Goal: Task Accomplishment & Management: Complete application form

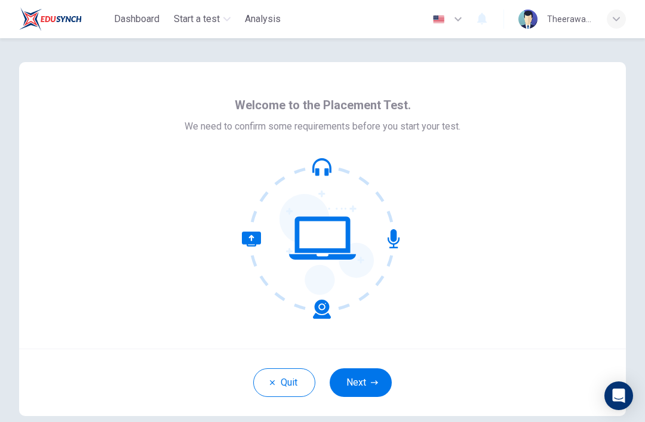
click at [359, 382] on button "Next" at bounding box center [361, 382] width 62 height 29
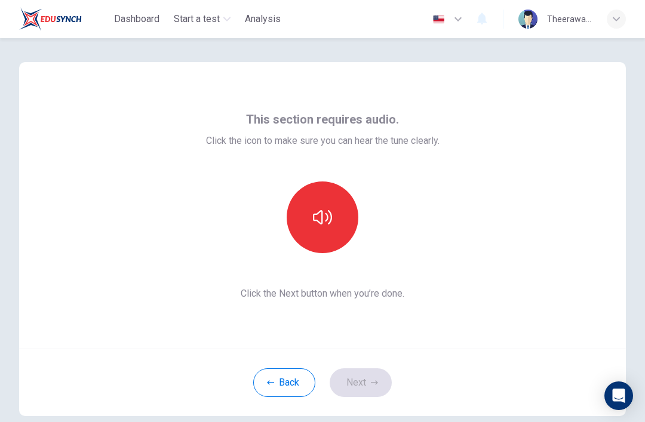
click at [330, 228] on button "button" at bounding box center [323, 218] width 72 height 72
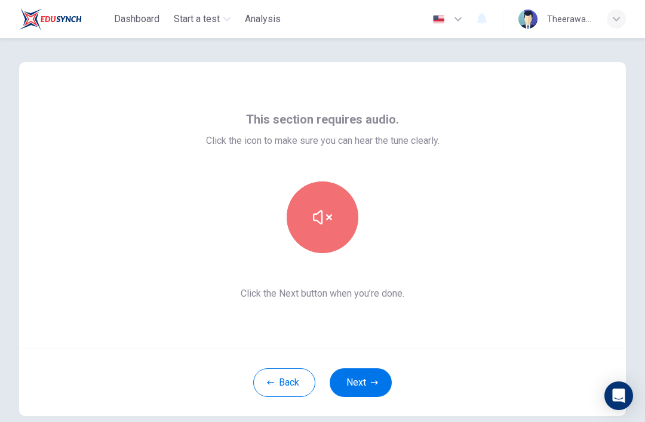
click at [303, 220] on button "button" at bounding box center [323, 218] width 72 height 72
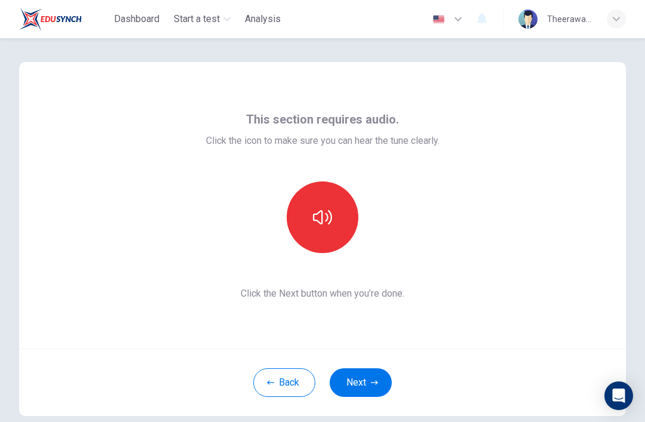
click at [346, 381] on button "Next" at bounding box center [361, 382] width 62 height 29
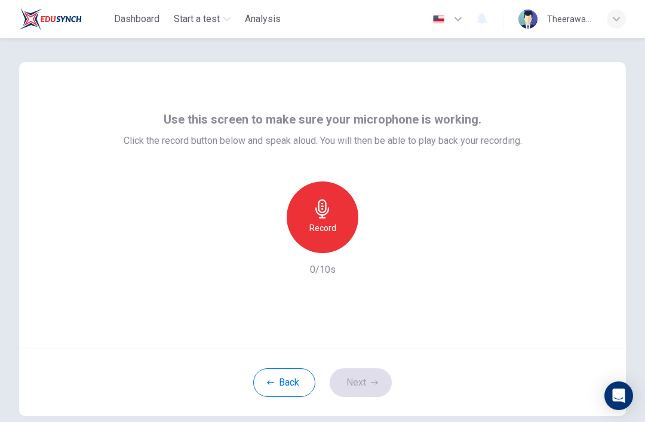
click at [325, 220] on div "Record" at bounding box center [323, 218] width 72 height 72
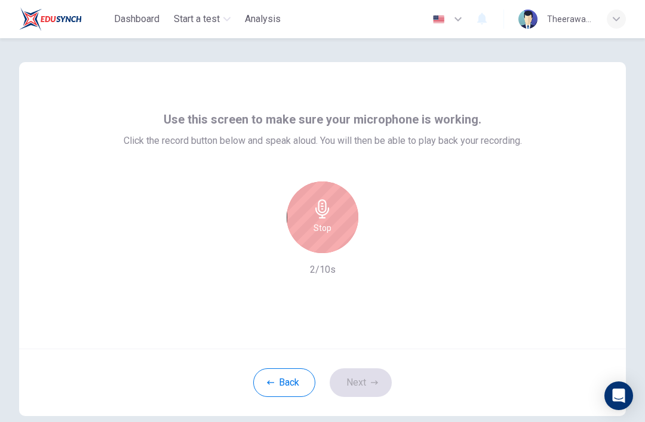
click at [328, 226] on h6 "Stop" at bounding box center [323, 228] width 18 height 14
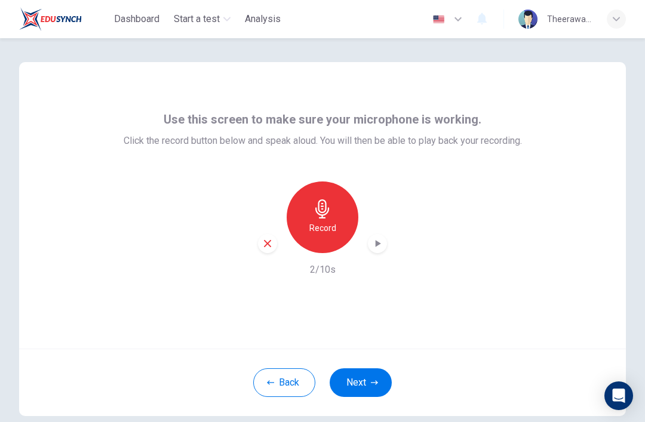
click at [386, 244] on div "button" at bounding box center [377, 243] width 19 height 19
click at [357, 384] on button "Next" at bounding box center [361, 382] width 62 height 29
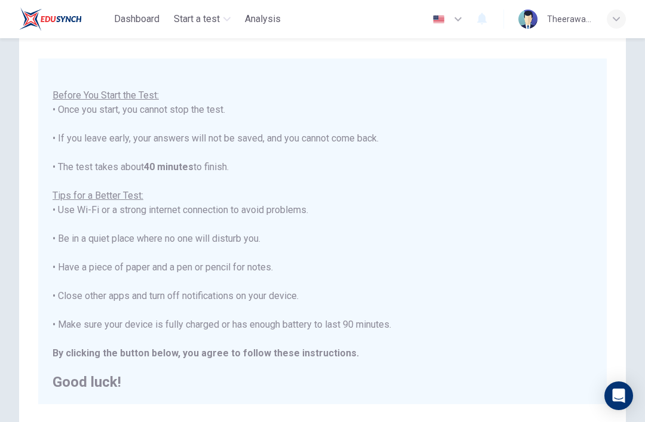
scroll to position [13, 0]
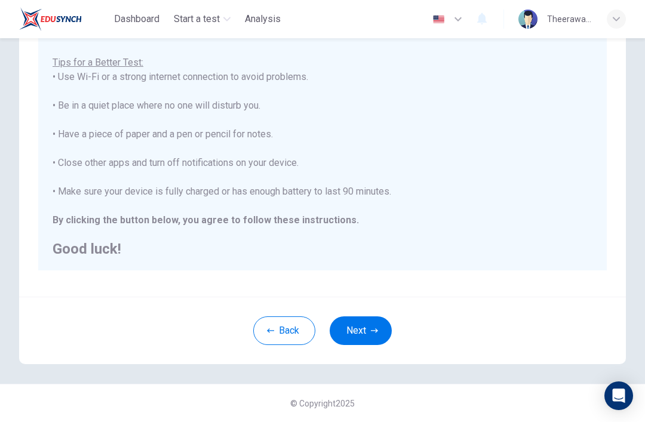
click at [361, 331] on button "Next" at bounding box center [361, 330] width 62 height 29
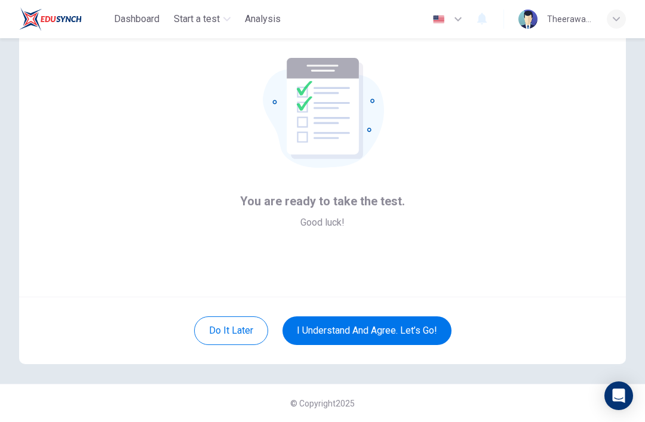
click at [317, 331] on button "I understand and agree. Let’s go!" at bounding box center [366, 330] width 169 height 29
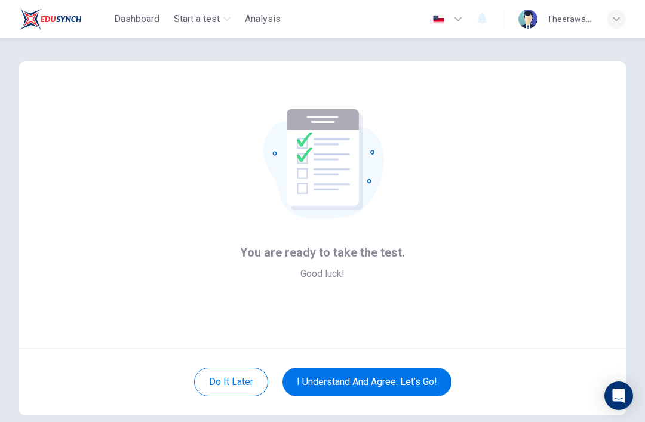
scroll to position [-12, 0]
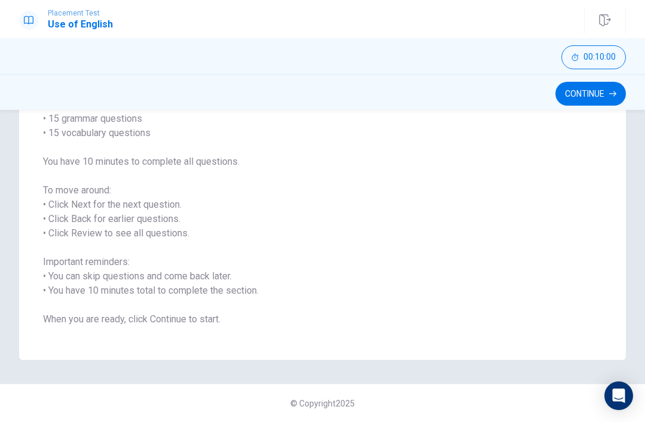
scroll to position [57, 0]
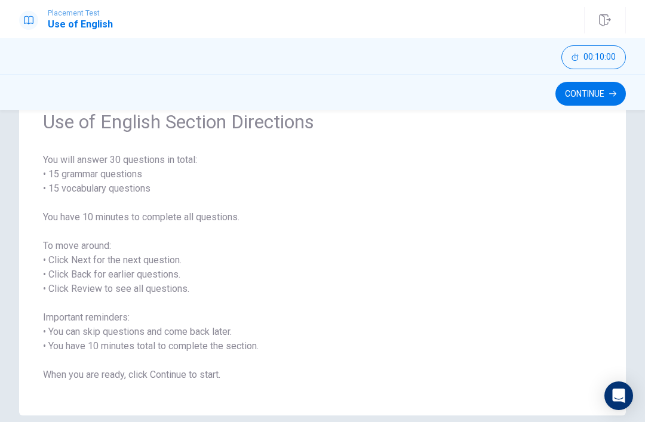
click at [586, 94] on button "Continue" at bounding box center [590, 94] width 70 height 24
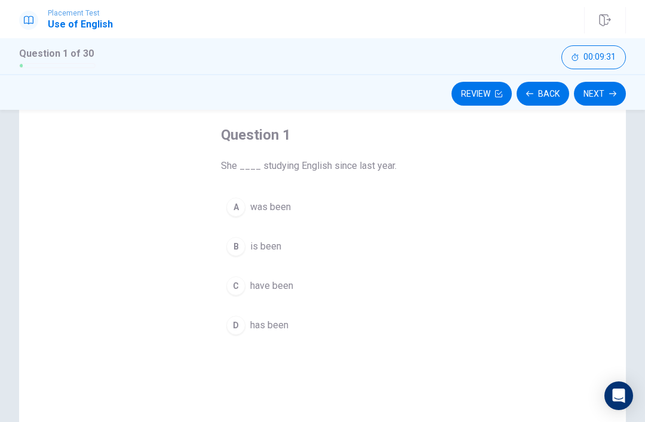
click at [247, 217] on button "A was been" at bounding box center [322, 207] width 203 height 30
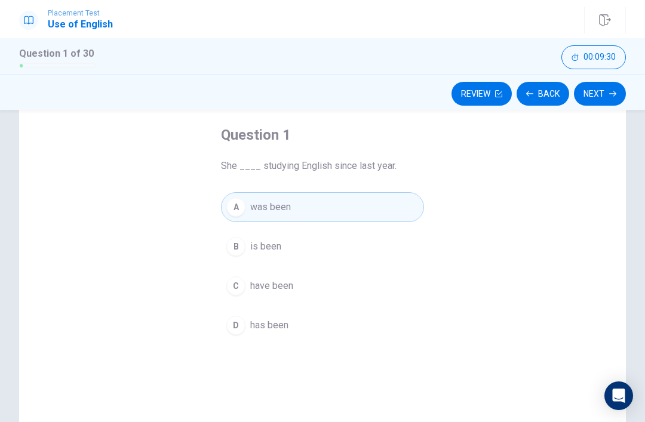
click at [247, 208] on button "A was been" at bounding box center [322, 207] width 203 height 30
click at [99, 200] on div "Question 1 She ____ studying English since last year. A was been B is been C ha…" at bounding box center [322, 283] width 607 height 415
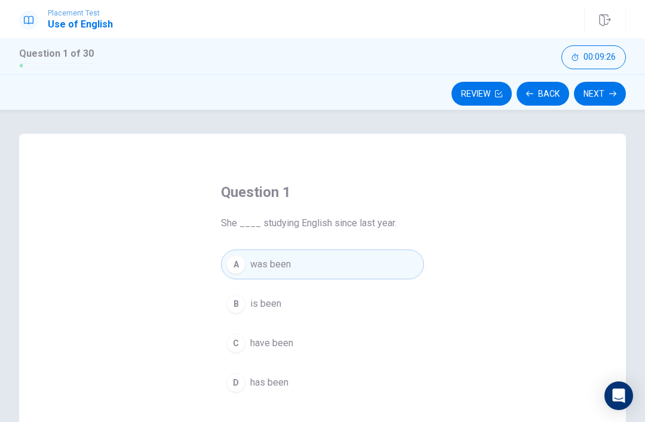
scroll to position [0, 0]
click at [619, 102] on button "Next" at bounding box center [600, 94] width 52 height 24
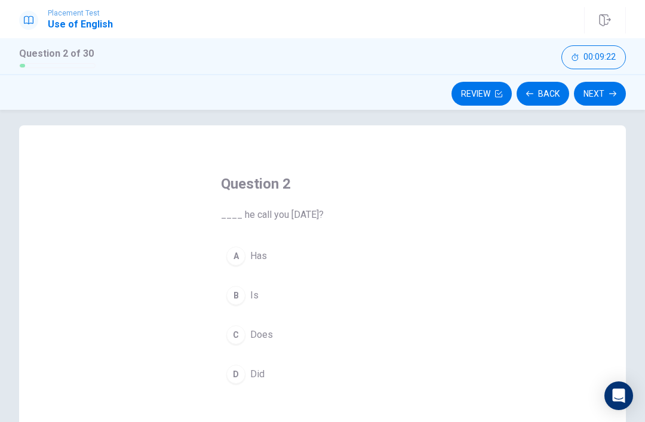
scroll to position [14, 0]
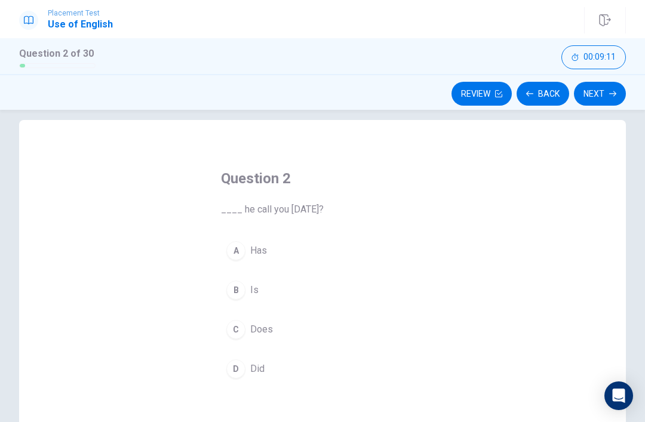
click at [247, 332] on button "C Does" at bounding box center [322, 330] width 203 height 30
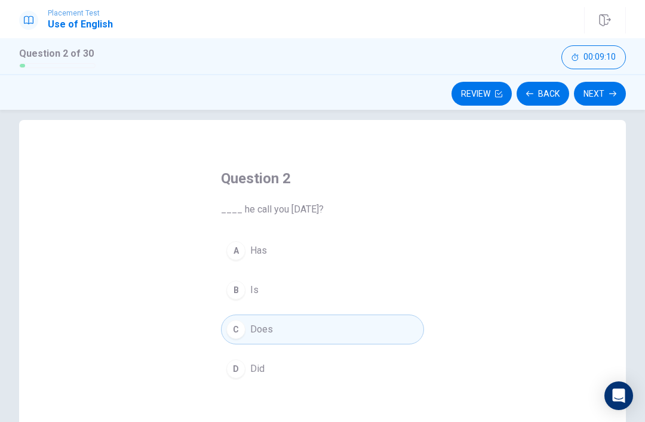
click at [127, 225] on div "Question 2 ____ he call you [DATE]? A Has B Is C Does D Did" at bounding box center [322, 327] width 607 height 415
click at [600, 103] on button "Next" at bounding box center [600, 94] width 52 height 24
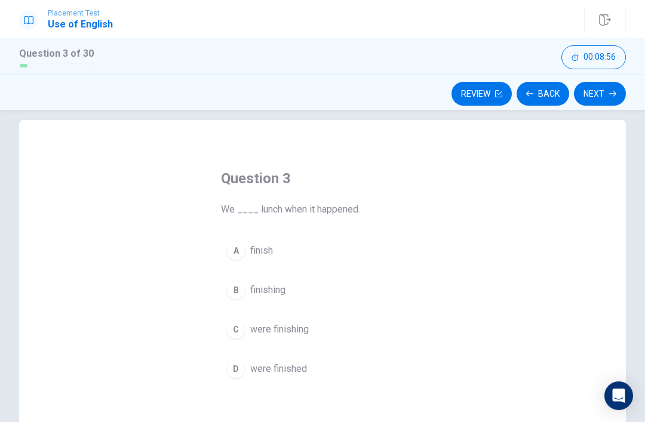
click at [243, 328] on div "C" at bounding box center [235, 329] width 19 height 19
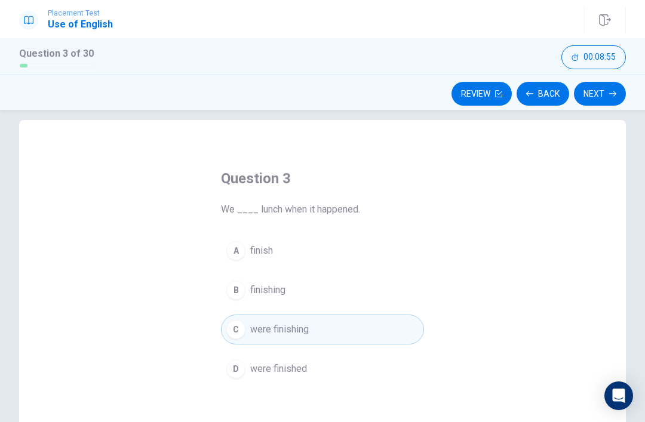
click at [114, 228] on div "Question 3 We ____ lunch when it happened. A finish B finishing C were finishin…" at bounding box center [322, 327] width 607 height 415
click at [616, 98] on button "Next" at bounding box center [600, 94] width 52 height 24
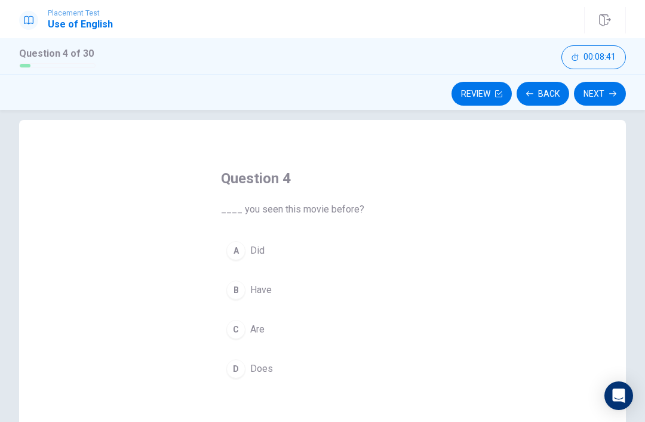
click at [234, 291] on div "B" at bounding box center [235, 290] width 19 height 19
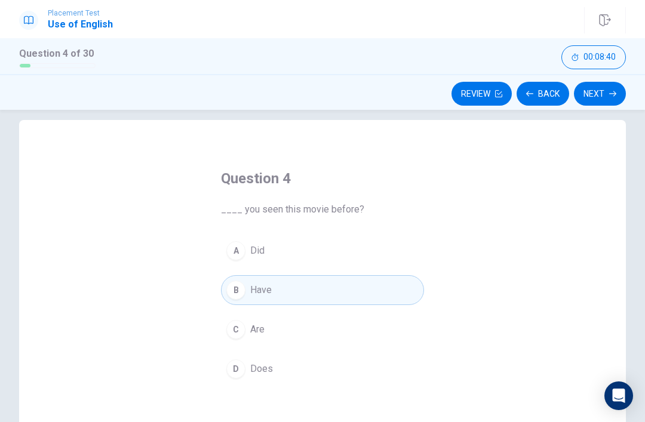
click at [46, 222] on div "Question 4 ____ you seen this movie before? A Did B Have C Are D Does" at bounding box center [322, 327] width 607 height 415
click at [589, 100] on button "Next" at bounding box center [600, 94] width 52 height 24
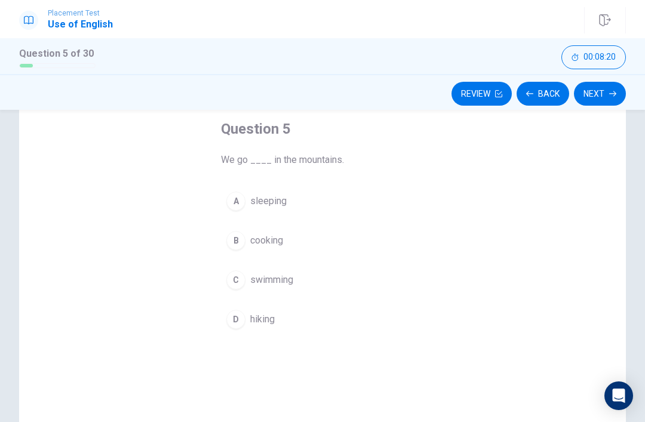
scroll to position [65, 0]
click at [236, 312] on div "D" at bounding box center [235, 317] width 19 height 19
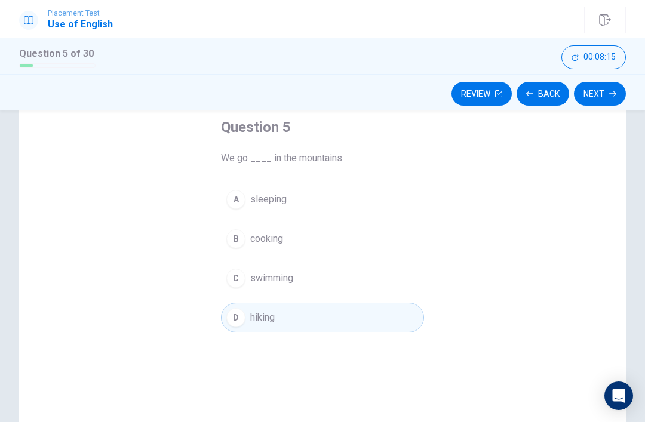
click at [85, 168] on div "Question 5 We go ____ in the mountains. A sleeping B cooking C swimming D hiking" at bounding box center [322, 276] width 607 height 415
click at [605, 91] on button "Next" at bounding box center [600, 94] width 52 height 24
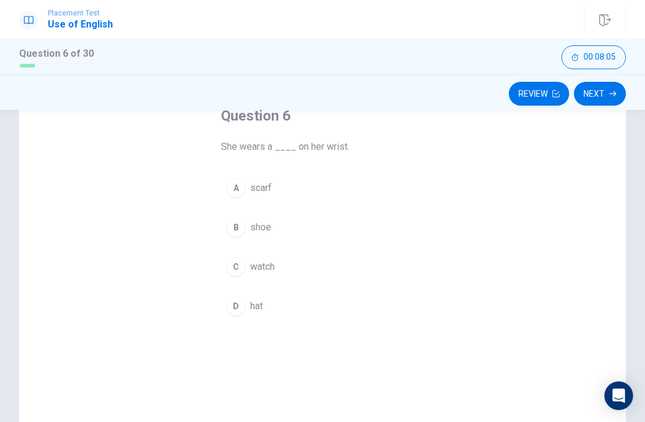
scroll to position [77, 0]
click at [247, 198] on button "A scarf" at bounding box center [322, 188] width 203 height 30
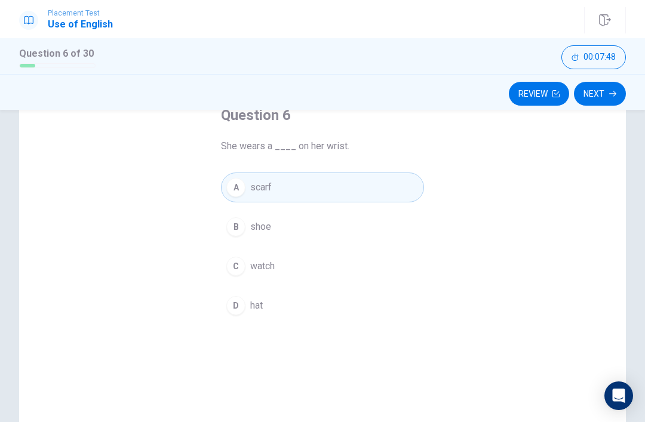
click at [113, 188] on div "Question 6 She wears a ____ on her wrist. A scarf B shoe C watch D hat" at bounding box center [322, 264] width 607 height 415
click at [609, 99] on button "Next" at bounding box center [600, 94] width 52 height 24
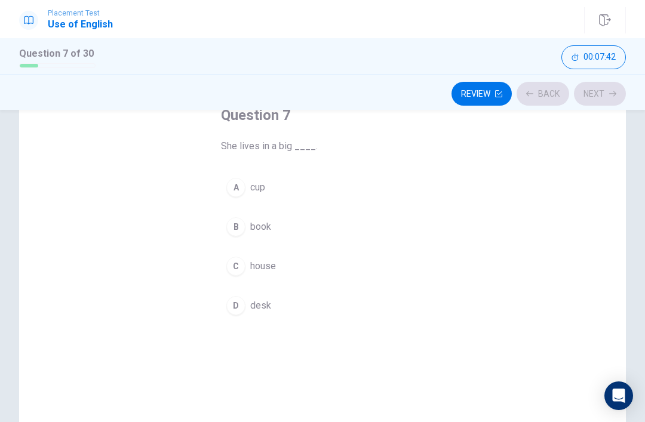
click at [644, 189] on div "Question 7 She lives in a big ____. A cup B book C house D desk" at bounding box center [322, 264] width 645 height 415
click at [244, 278] on button "C house" at bounding box center [322, 266] width 203 height 30
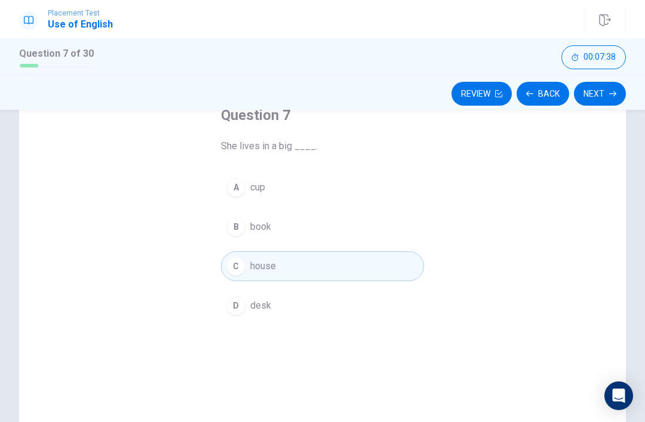
click at [122, 199] on div "Question 7 She lives in a big ____. A cup B book C house D desk" at bounding box center [322, 264] width 607 height 415
click at [593, 96] on button "Next" at bounding box center [600, 94] width 52 height 24
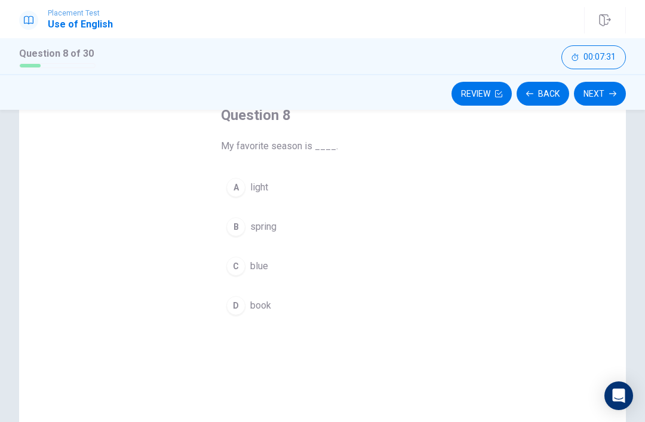
click at [238, 226] on div "B" at bounding box center [235, 226] width 19 height 19
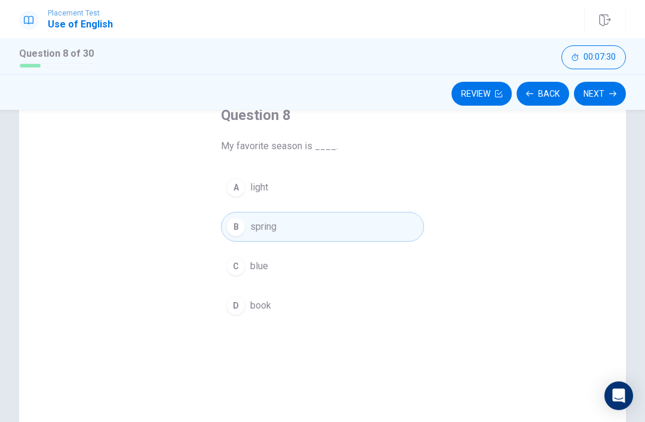
click at [595, 93] on button "Next" at bounding box center [600, 94] width 52 height 24
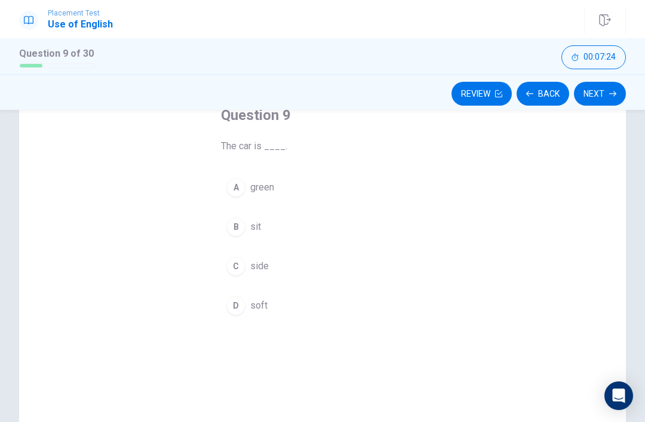
click at [235, 190] on div "A" at bounding box center [235, 187] width 19 height 19
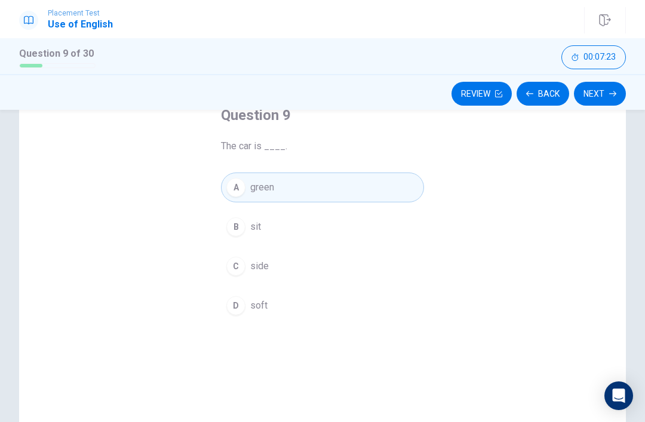
click at [588, 93] on button "Next" at bounding box center [600, 94] width 52 height 24
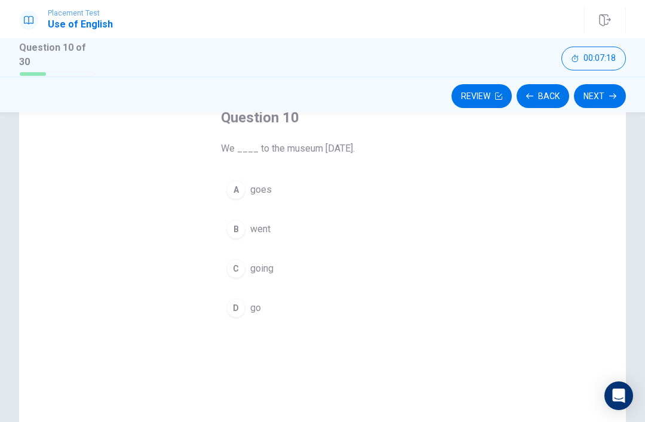
click at [240, 225] on div "B" at bounding box center [235, 229] width 19 height 19
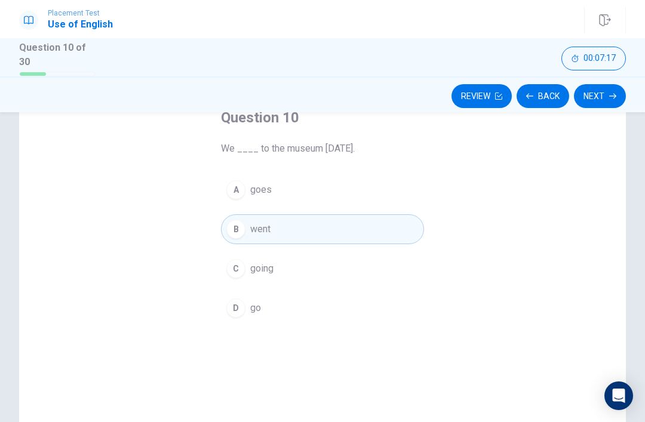
click at [602, 98] on button "Next" at bounding box center [600, 96] width 52 height 24
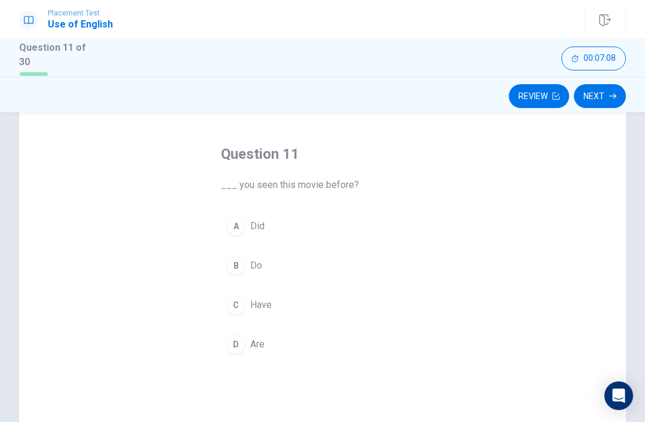
scroll to position [41, 0]
click at [235, 308] on div "C" at bounding box center [235, 304] width 19 height 19
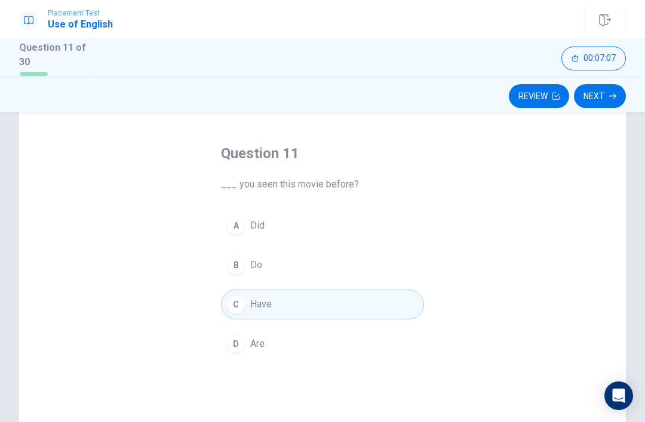
click at [109, 179] on div "Question 11 ___ you seen this movie before? A Did B Do C Have D Are" at bounding box center [322, 302] width 607 height 415
click at [596, 88] on button "Next" at bounding box center [600, 96] width 52 height 24
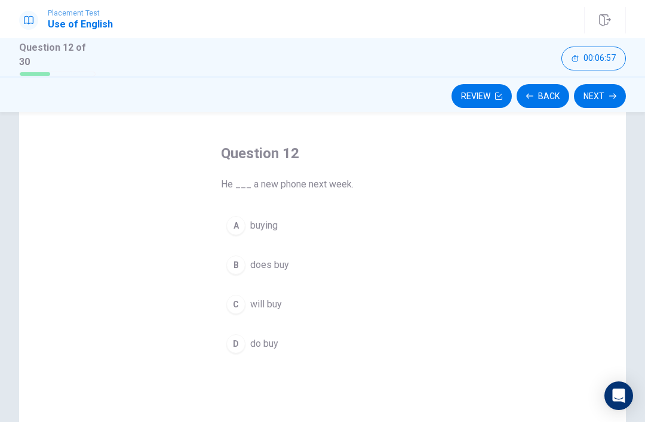
click at [238, 311] on div "C" at bounding box center [235, 304] width 19 height 19
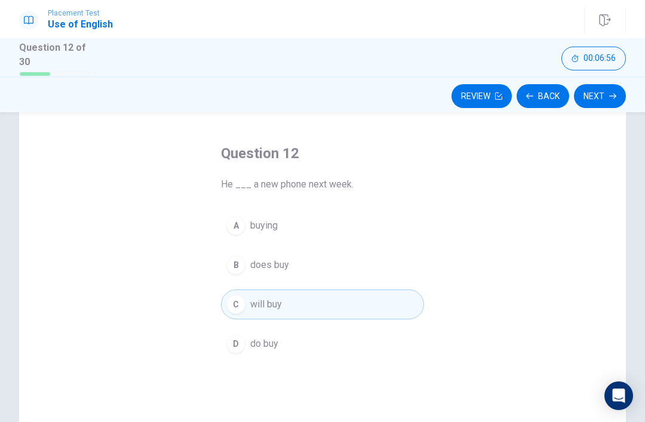
click at [121, 189] on div "Question 12 He ___ a new phone next week. A buying B does buy C will buy D do b…" at bounding box center [322, 302] width 607 height 415
click at [604, 96] on button "Next" at bounding box center [600, 96] width 52 height 24
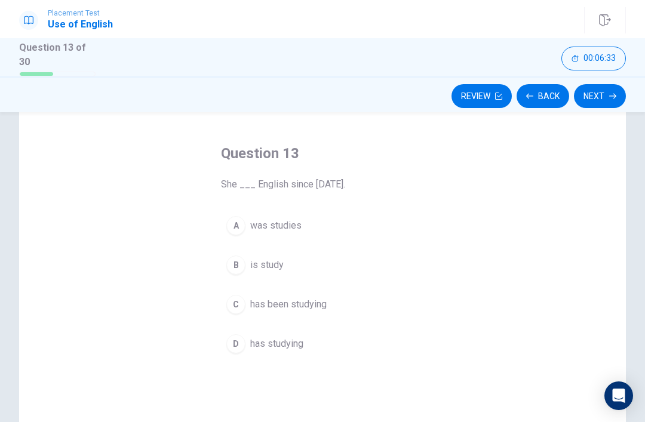
click at [231, 306] on div "C" at bounding box center [235, 304] width 19 height 19
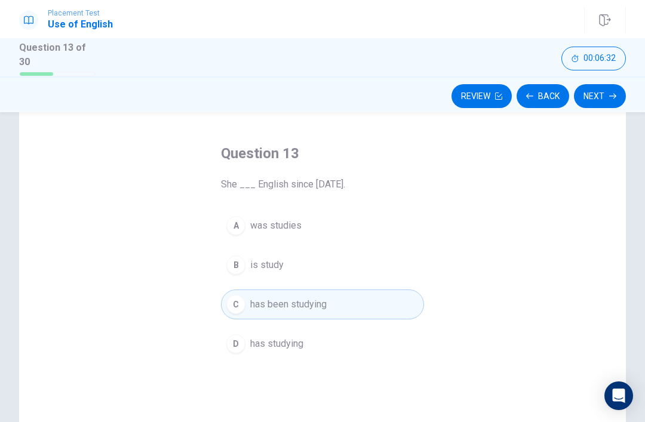
click at [142, 210] on div "Question 13 She ___ English since [DATE]. A was studies B is study C has been s…" at bounding box center [322, 302] width 607 height 415
click at [245, 345] on div "D" at bounding box center [235, 343] width 19 height 19
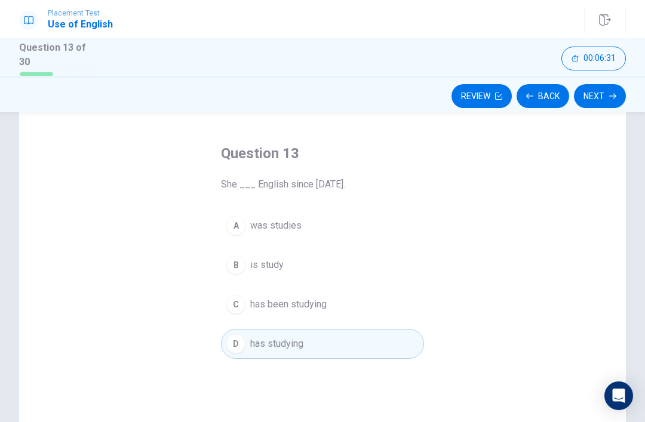
click at [603, 89] on button "Next" at bounding box center [600, 96] width 52 height 24
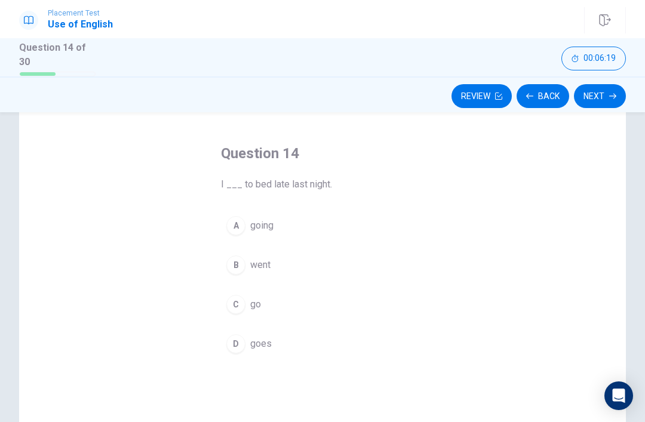
click at [239, 338] on div "D" at bounding box center [235, 343] width 19 height 19
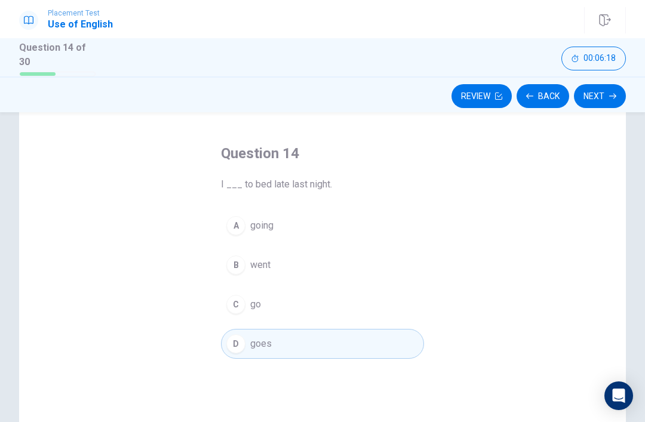
click at [158, 239] on div "Question 14 I ___ to bed late last night. A going B went C go D goes" at bounding box center [322, 302] width 607 height 415
click at [603, 95] on button "Next" at bounding box center [600, 96] width 52 height 24
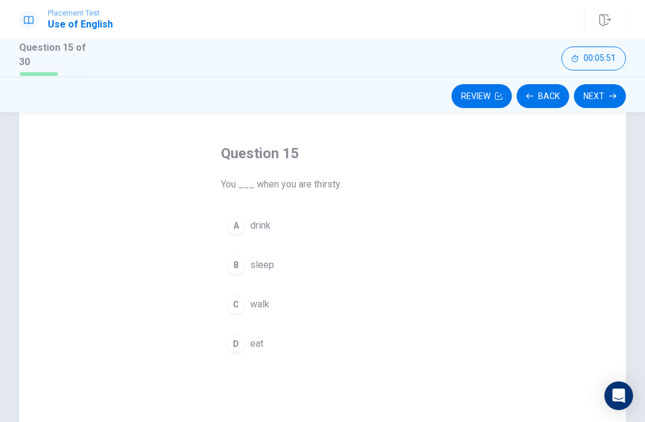
click at [244, 348] on button "D eat" at bounding box center [322, 344] width 203 height 30
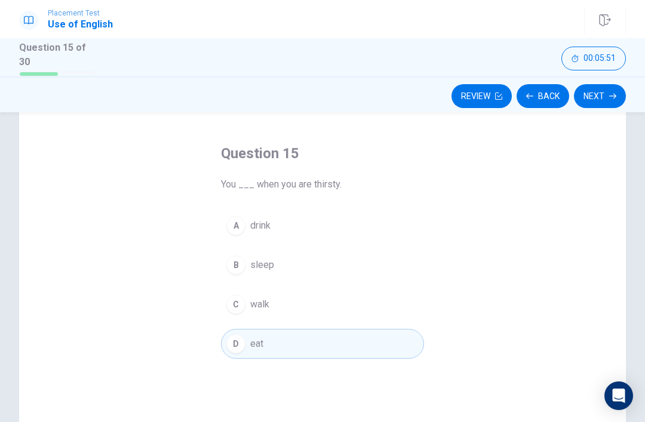
click at [110, 179] on div "Question 15 You ___ when you are thirsty. A drink B sleep C walk D eat" at bounding box center [322, 302] width 607 height 415
click at [594, 99] on button "Next" at bounding box center [600, 96] width 52 height 24
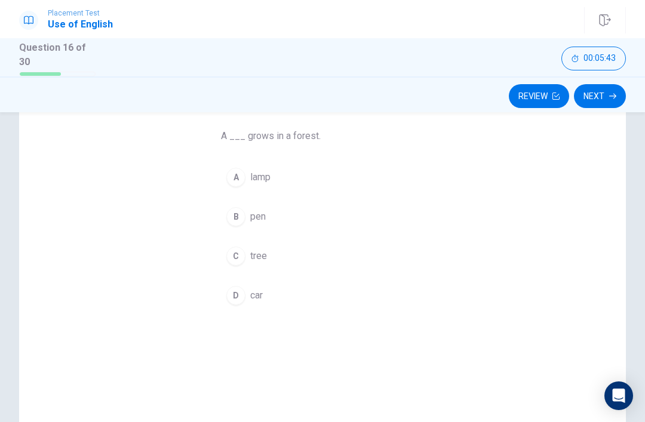
scroll to position [91, 0]
click at [232, 260] on div "C" at bounding box center [235, 254] width 19 height 19
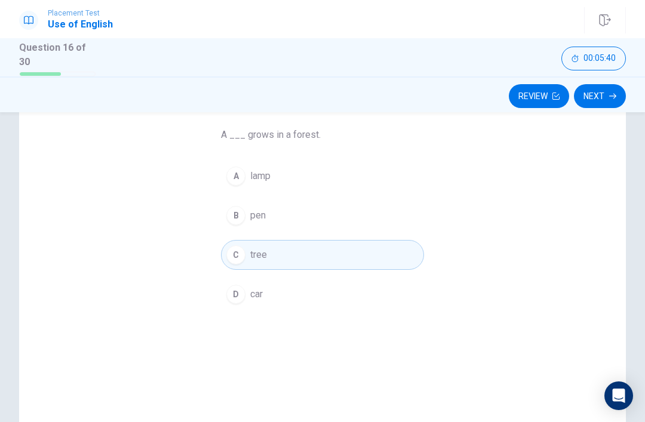
click at [604, 93] on button "Next" at bounding box center [600, 96] width 52 height 24
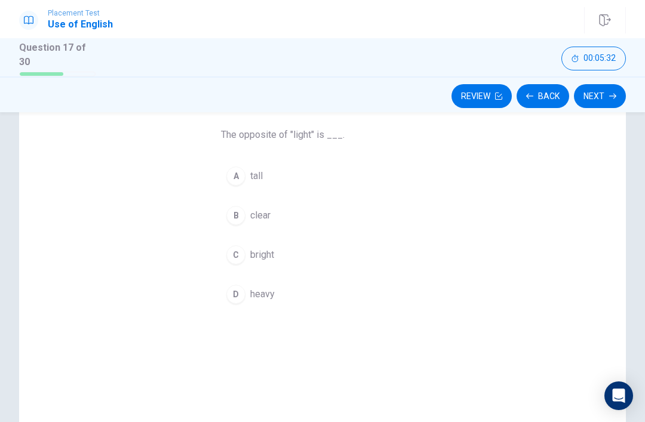
click at [227, 258] on button "C bright" at bounding box center [322, 255] width 203 height 30
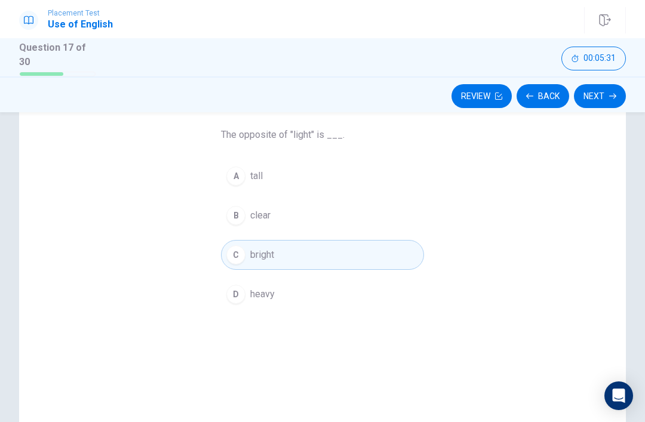
click at [168, 210] on div "Question 17 The opposite of "light" is ___. A tall B clear C bright D heavy" at bounding box center [322, 252] width 607 height 415
click at [614, 95] on icon "button" at bounding box center [612, 96] width 7 height 7
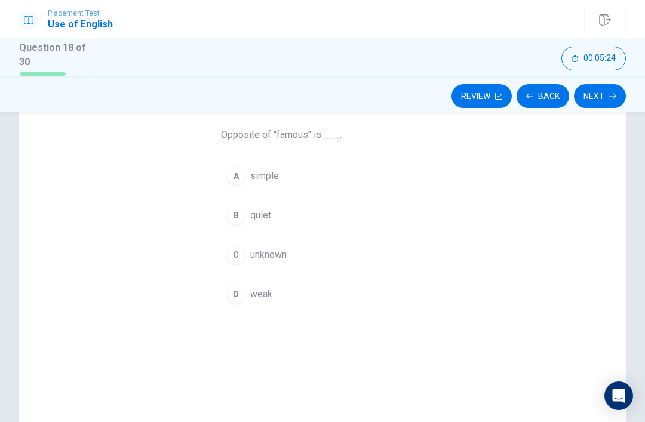
click at [231, 216] on div "B" at bounding box center [235, 215] width 19 height 19
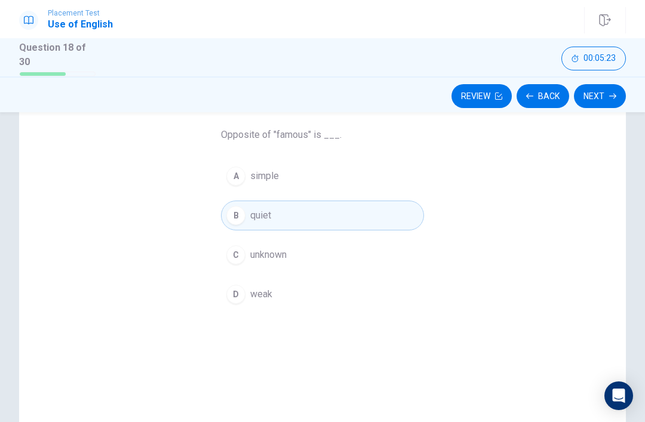
click at [106, 159] on div "Question 18 Opposite of "famous" is ___. A simple B quiet C unknown D weak" at bounding box center [322, 252] width 607 height 415
click at [231, 188] on button "A simple" at bounding box center [322, 176] width 203 height 30
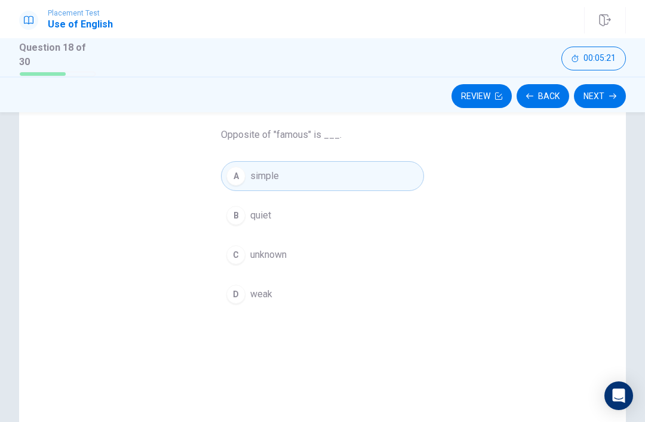
click at [149, 176] on div "Question 18 Opposite of "famous" is ___. A simple B quiet C unknown D weak" at bounding box center [322, 252] width 607 height 415
click at [590, 96] on button "Next" at bounding box center [600, 96] width 52 height 24
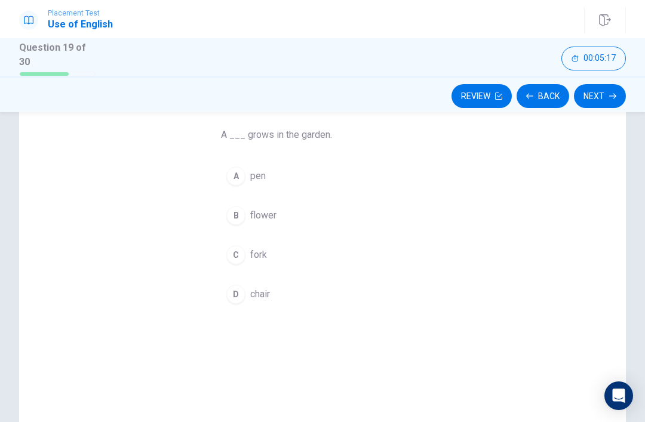
click at [233, 213] on div "B" at bounding box center [235, 215] width 19 height 19
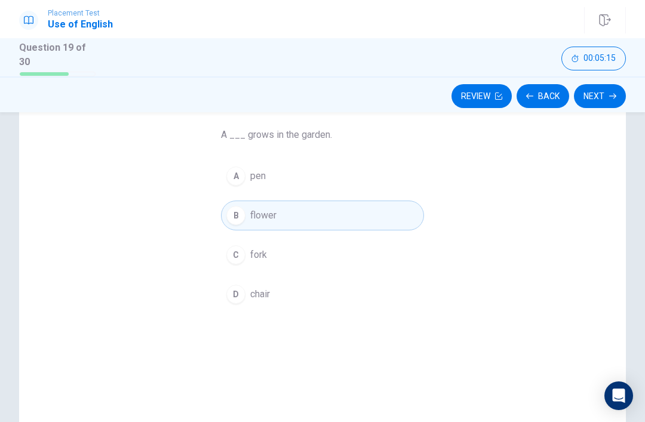
click at [594, 96] on button "Next" at bounding box center [600, 96] width 52 height 24
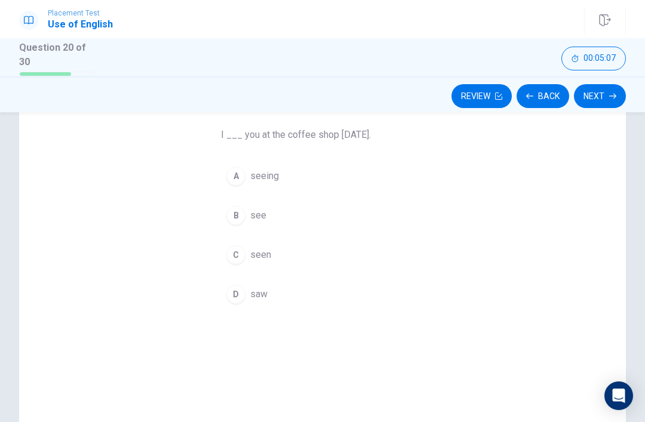
click at [241, 290] on div "D" at bounding box center [235, 294] width 19 height 19
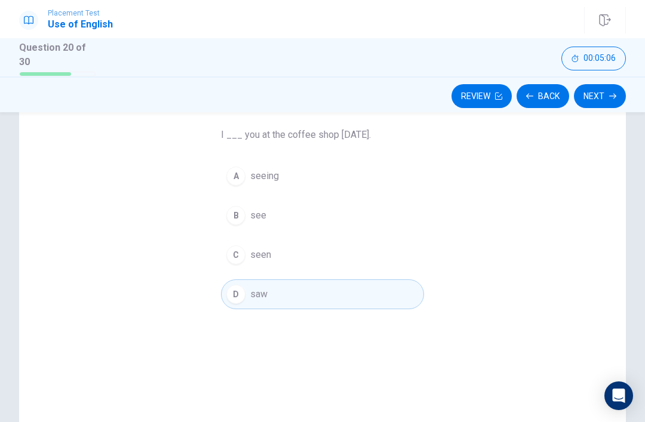
click at [130, 181] on div "Question 20 I ___ you at the coffee shop [DATE]. A seeing B see C seen D saw" at bounding box center [322, 252] width 607 height 415
click at [597, 90] on button "Next" at bounding box center [600, 96] width 52 height 24
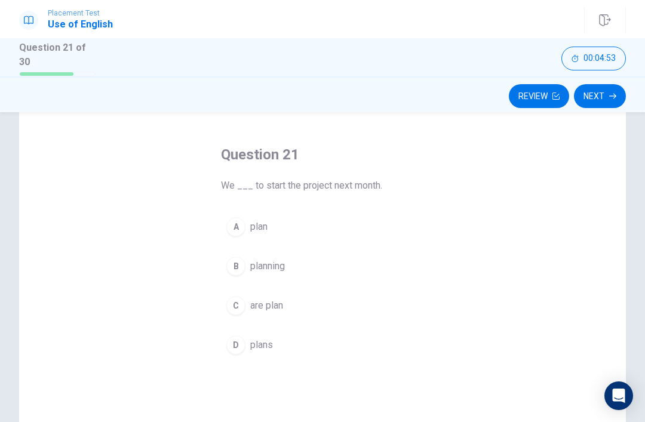
scroll to position [41, 0]
click at [236, 269] on div "B" at bounding box center [235, 265] width 19 height 19
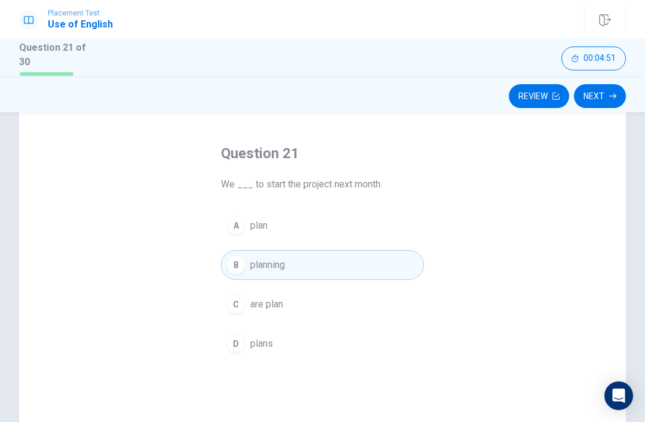
click at [109, 186] on div "Question 21 We ___ to start the project next month. A [MEDICAL_DATA] planning C…" at bounding box center [322, 302] width 607 height 415
click at [589, 95] on button "Next" at bounding box center [600, 96] width 52 height 24
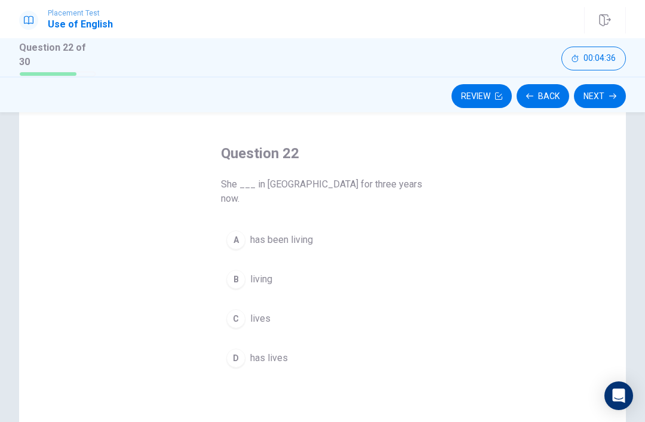
click at [233, 231] on div "A" at bounding box center [235, 240] width 19 height 19
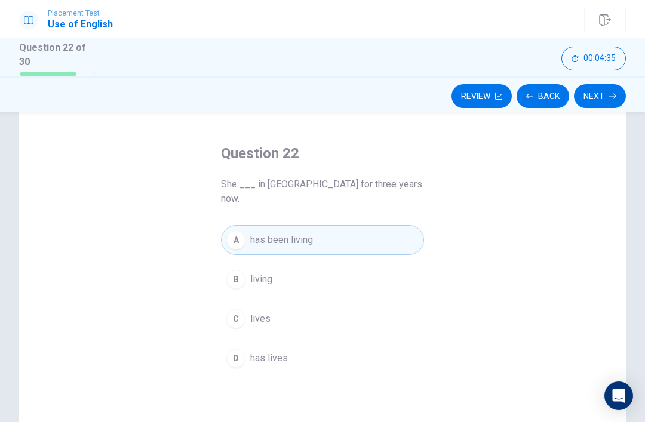
click at [118, 147] on div "Question 22 She ___ in [GEOGRAPHIC_DATA] for three years now. A has been living…" at bounding box center [322, 302] width 607 height 415
click at [606, 92] on button "Next" at bounding box center [600, 96] width 52 height 24
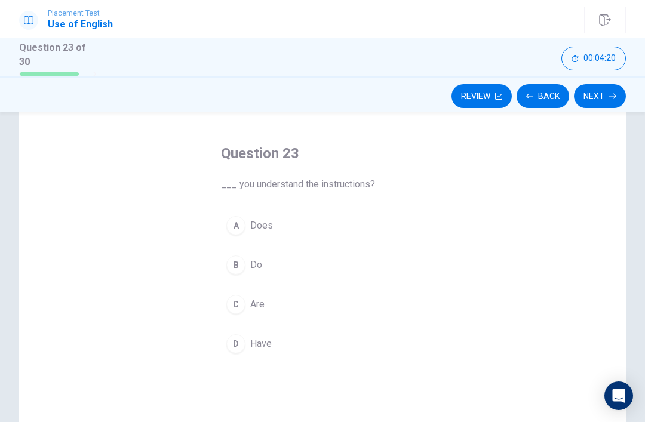
click at [238, 262] on div "B" at bounding box center [235, 265] width 19 height 19
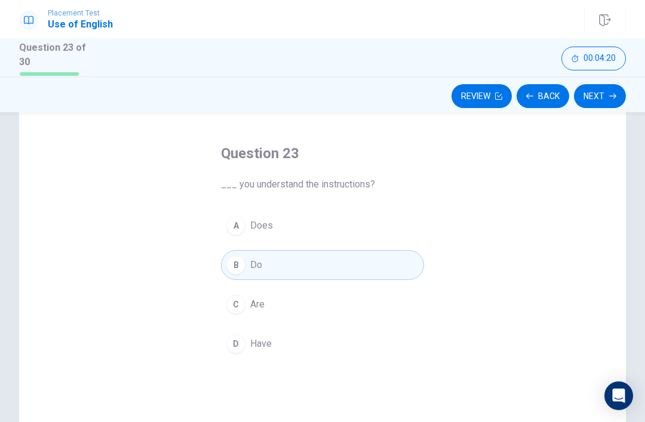
click at [133, 174] on div "Question 23 ___ you understand the instructions? A Does B Do C Are D Have" at bounding box center [322, 302] width 607 height 415
click at [585, 94] on button "Next" at bounding box center [600, 96] width 52 height 24
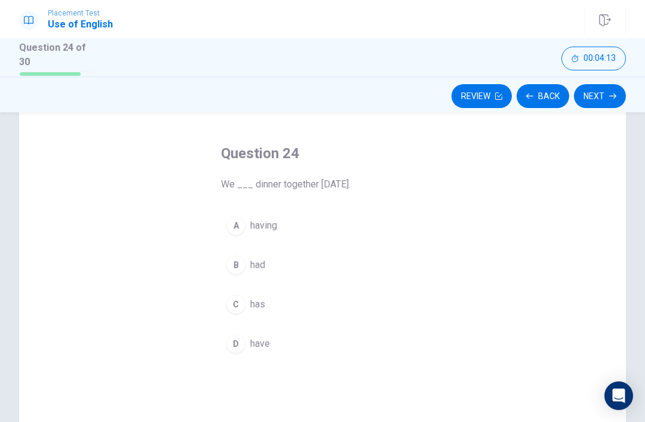
click at [238, 260] on div "B" at bounding box center [235, 265] width 19 height 19
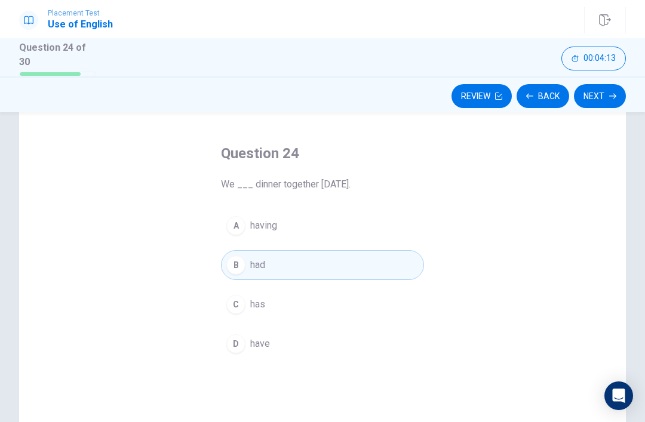
click at [132, 161] on div "Question 24 We ___ dinner together [DATE]. A having B had C has D have" at bounding box center [322, 302] width 607 height 415
click at [588, 94] on button "Next" at bounding box center [600, 96] width 52 height 24
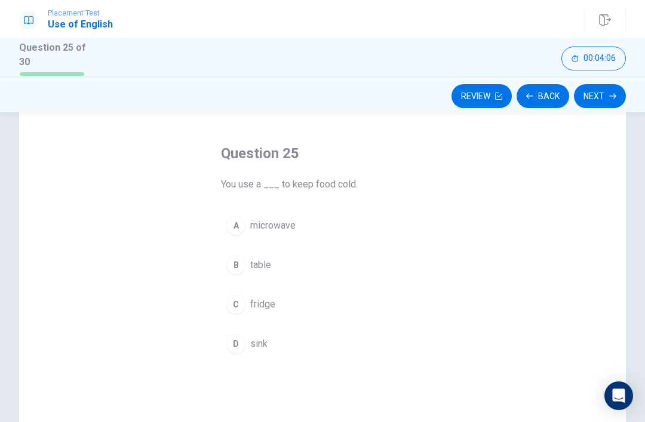
click at [239, 305] on div "C" at bounding box center [235, 304] width 19 height 19
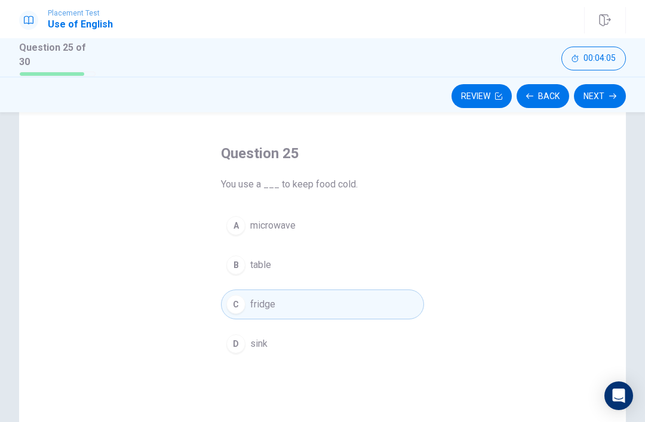
click at [159, 179] on div "Question 25 You use a ___ to keep food cold. A microwave B table C fridge D sink" at bounding box center [322, 302] width 607 height 415
click at [587, 93] on button "Next" at bounding box center [600, 96] width 52 height 24
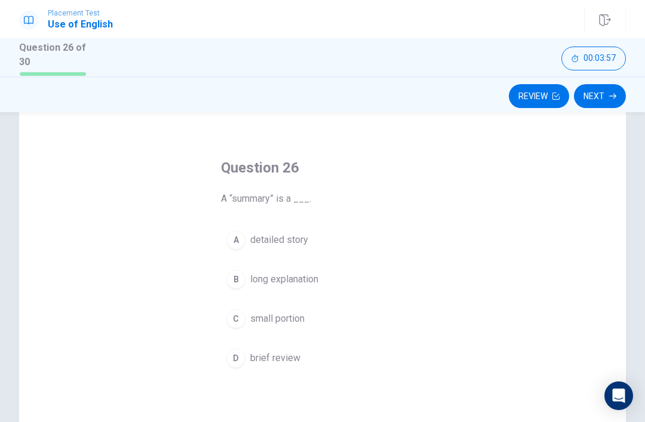
scroll to position [38, 0]
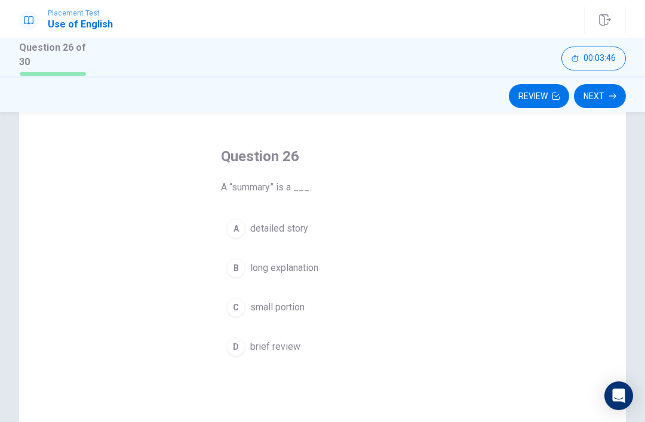
click at [234, 232] on div "A" at bounding box center [235, 228] width 19 height 19
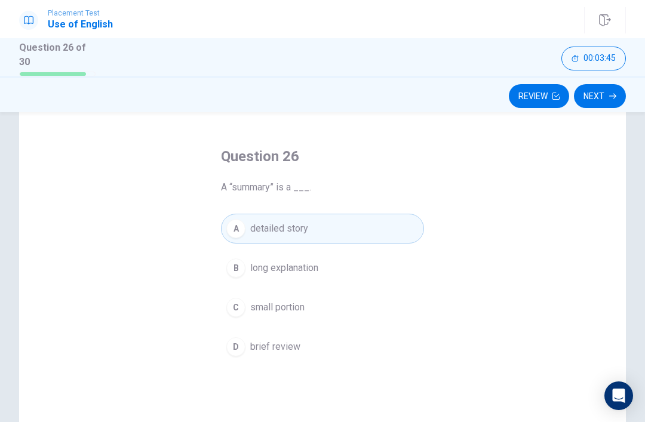
click at [124, 147] on div "Question 26 A “summary” is a ___. A detailed story B long explanation C small p…" at bounding box center [322, 305] width 607 height 415
click at [253, 346] on span "brief review" at bounding box center [275, 347] width 50 height 14
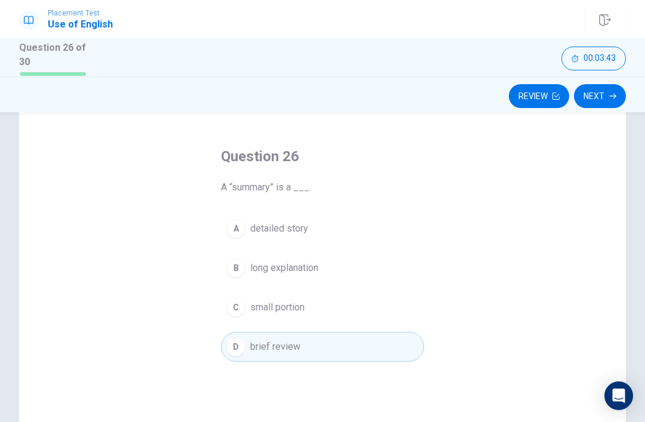
click at [125, 143] on div "Question 26 A “summary” is a ___. A detailed story B long explanation C small p…" at bounding box center [322, 305] width 607 height 415
click at [614, 97] on icon "button" at bounding box center [612, 96] width 7 height 7
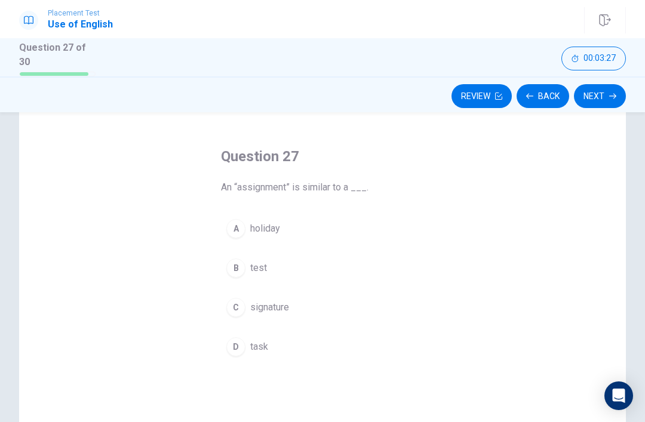
click at [241, 351] on div "D" at bounding box center [235, 346] width 19 height 19
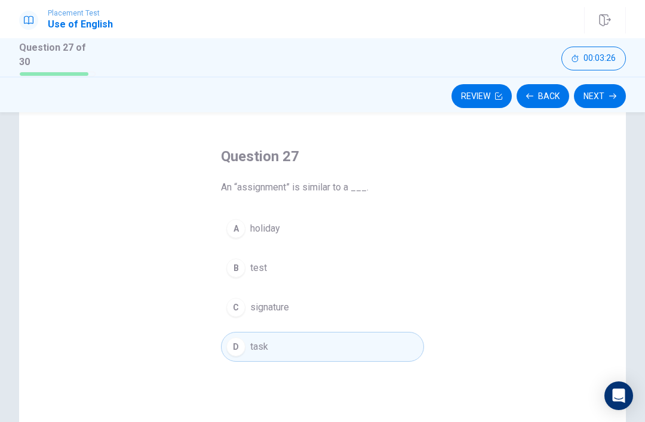
click at [599, 93] on button "Next" at bounding box center [600, 96] width 52 height 24
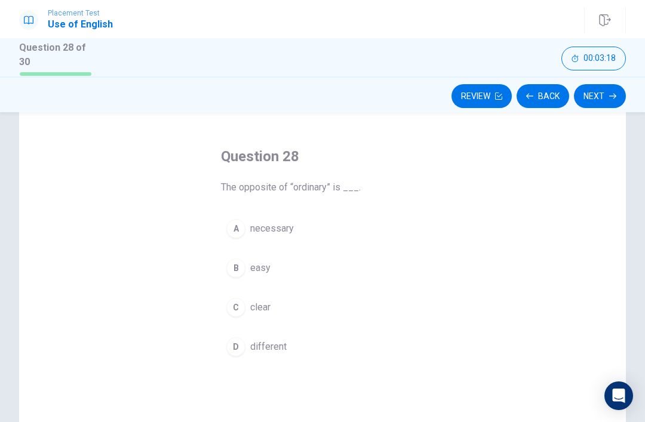
click at [237, 233] on div "A" at bounding box center [235, 228] width 19 height 19
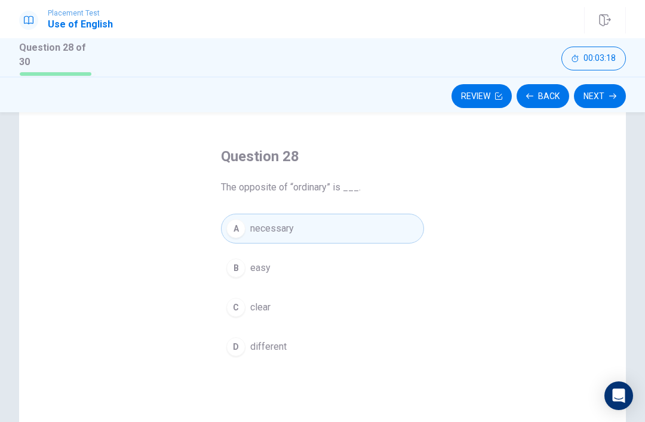
click at [583, 94] on button "Next" at bounding box center [600, 96] width 52 height 24
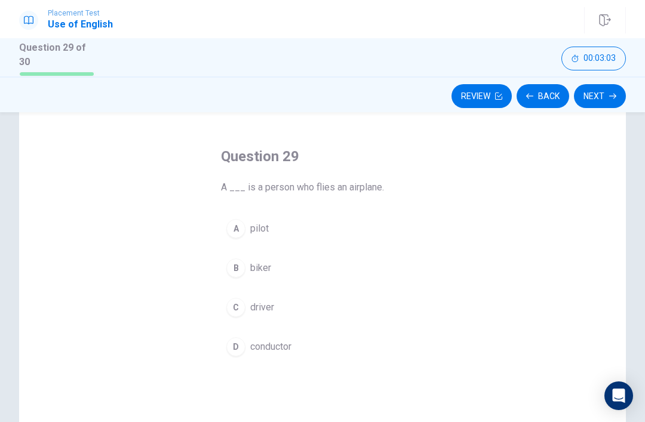
click at [257, 217] on button "A pilot" at bounding box center [322, 229] width 203 height 30
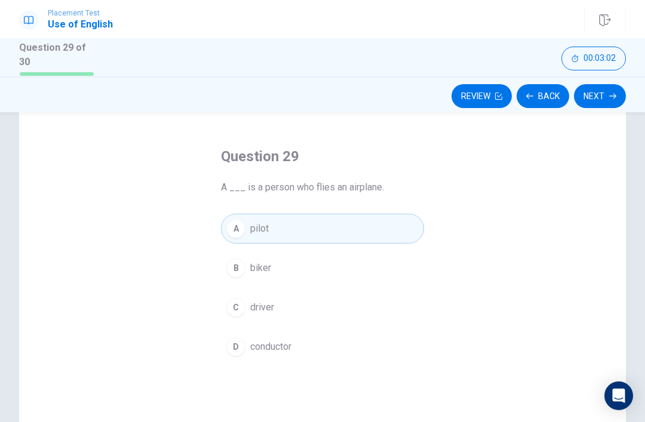
click at [138, 171] on div "Question 29 A ___ is a person who flies an airplane. A pilot B biker C driver D…" at bounding box center [322, 305] width 607 height 415
click at [604, 98] on button "Next" at bounding box center [600, 96] width 52 height 24
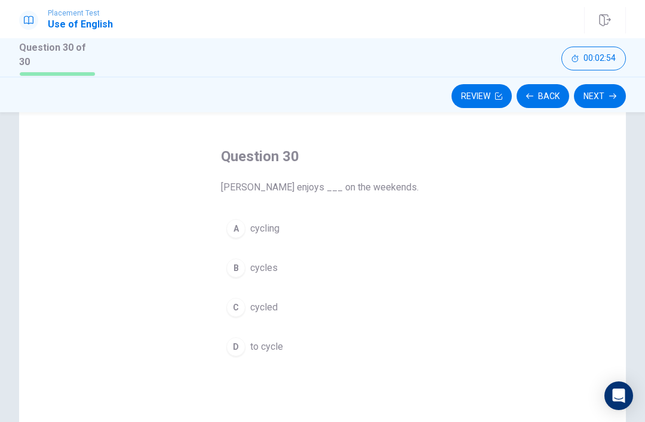
click at [233, 220] on div "A" at bounding box center [235, 228] width 19 height 19
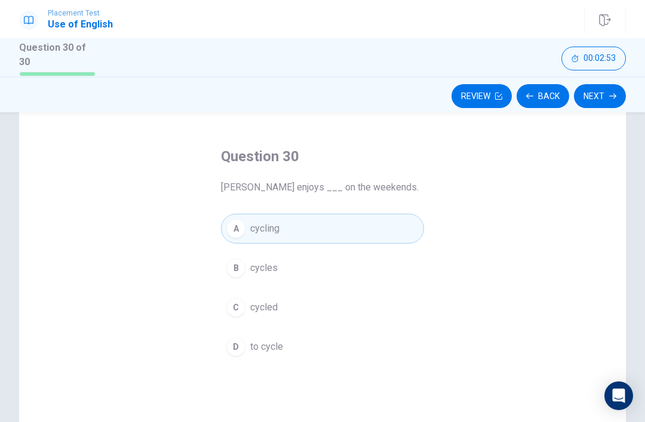
click at [119, 161] on div "Question 30 [PERSON_NAME] enjoys ___ on the weekends. A cycling B cycles C cycl…" at bounding box center [322, 305] width 607 height 415
click at [606, 96] on button "Next" at bounding box center [600, 96] width 52 height 24
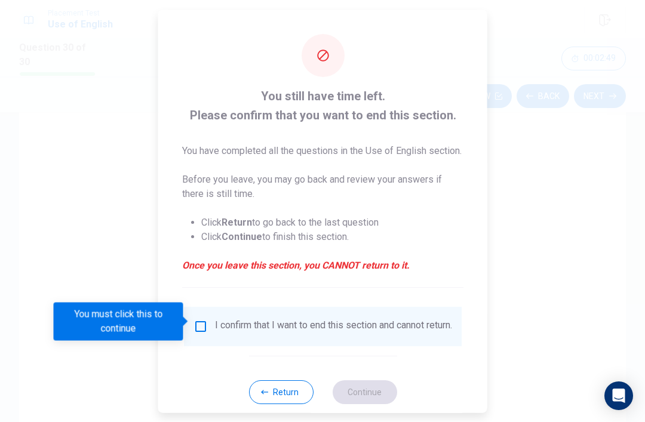
click at [276, 386] on button "Return" at bounding box center [280, 392] width 64 height 24
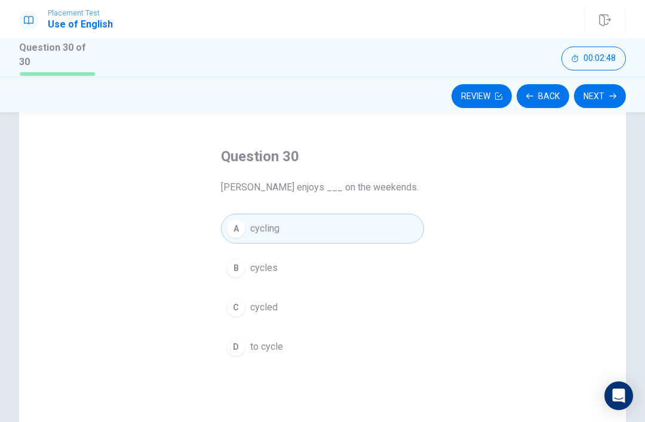
click at [135, 187] on div "Question 30 [PERSON_NAME] enjoys ___ on the weekends. A cycling B cycles C cycl…" at bounding box center [322, 305] width 607 height 415
click at [240, 253] on button "B cycles" at bounding box center [322, 268] width 203 height 30
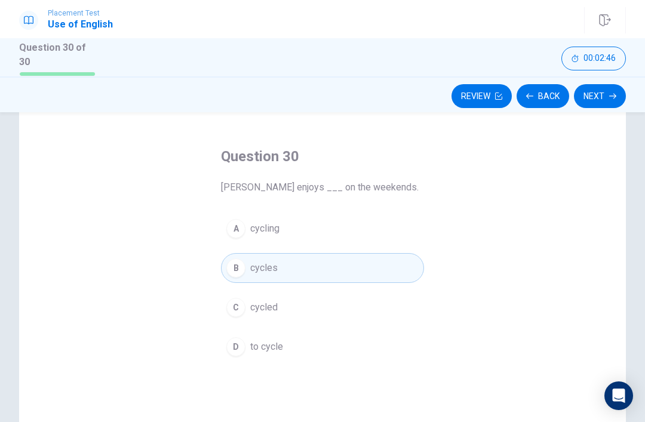
click at [233, 233] on div "A" at bounding box center [235, 228] width 19 height 19
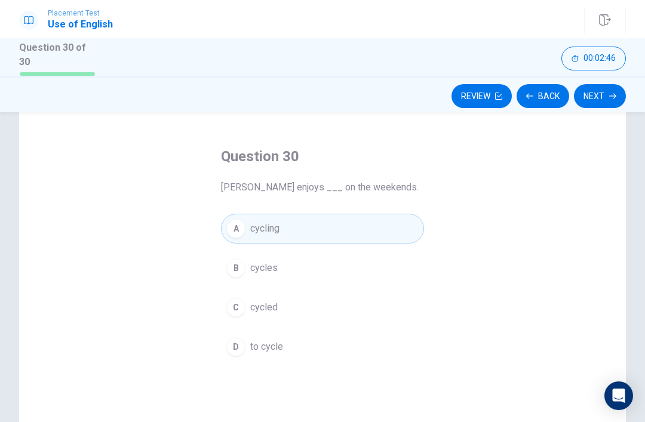
click at [119, 165] on div "Question 30 [PERSON_NAME] enjoys ___ on the weekends. A cycling B cycles C cycl…" at bounding box center [322, 305] width 607 height 415
click at [496, 84] on button "Review" at bounding box center [481, 96] width 60 height 24
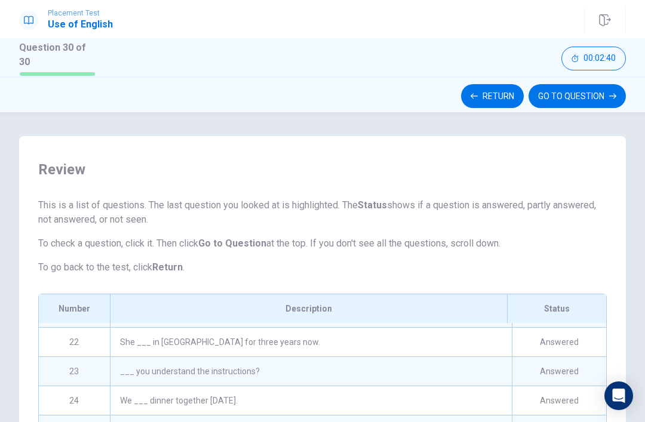
scroll to position [0, 0]
click at [586, 92] on button "GO TO QUESTION" at bounding box center [576, 96] width 97 height 24
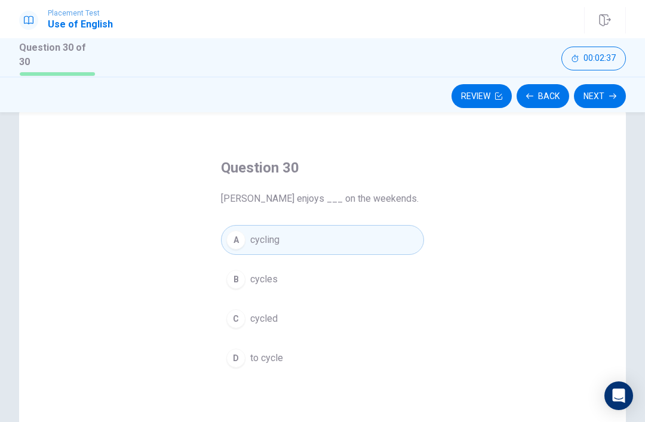
scroll to position [32, 0]
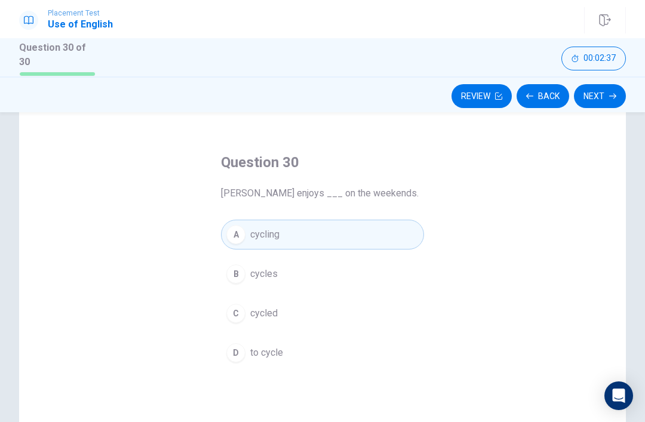
click at [249, 280] on button "B cycles" at bounding box center [322, 274] width 203 height 30
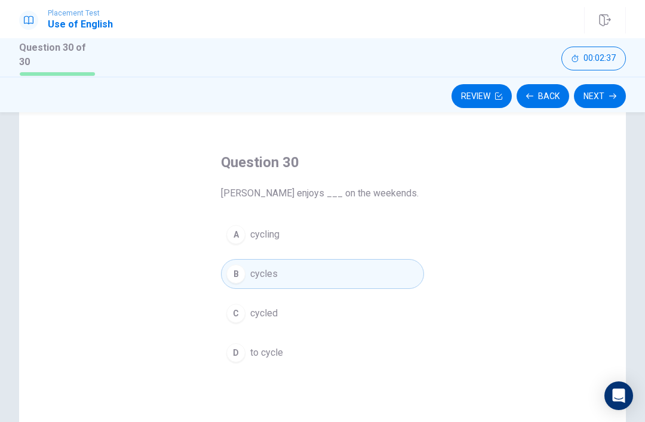
click at [234, 233] on div "A" at bounding box center [235, 234] width 19 height 19
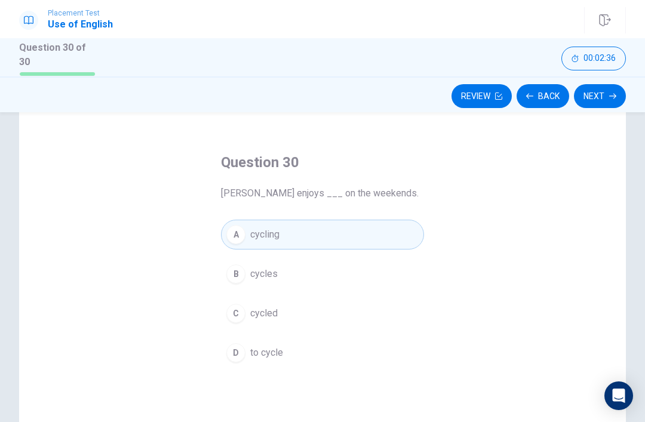
click at [135, 158] on div "Question 30 [PERSON_NAME] enjoys ___ on the weekends. A cycling B cycles C cycl…" at bounding box center [322, 311] width 607 height 415
click at [607, 98] on button "Next" at bounding box center [600, 96] width 52 height 24
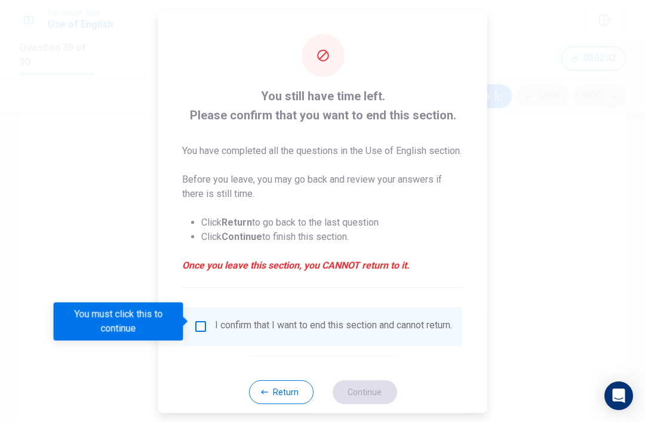
click at [211, 312] on div "I confirm that I want to end this section and cannot return." at bounding box center [323, 325] width 278 height 39
click at [201, 319] on input "You must click this to continue" at bounding box center [200, 326] width 14 height 14
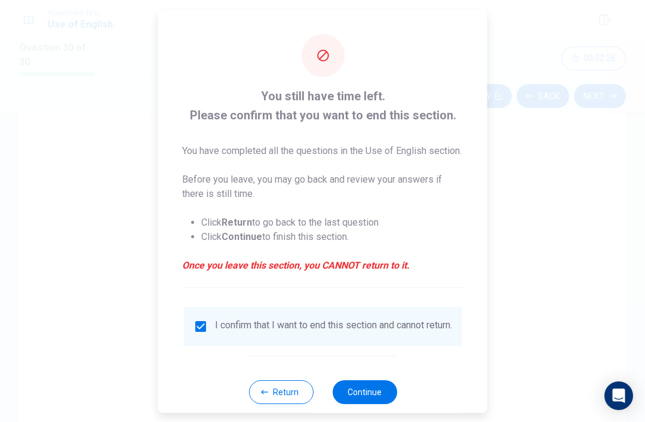
click at [379, 389] on button "Continue" at bounding box center [364, 392] width 64 height 24
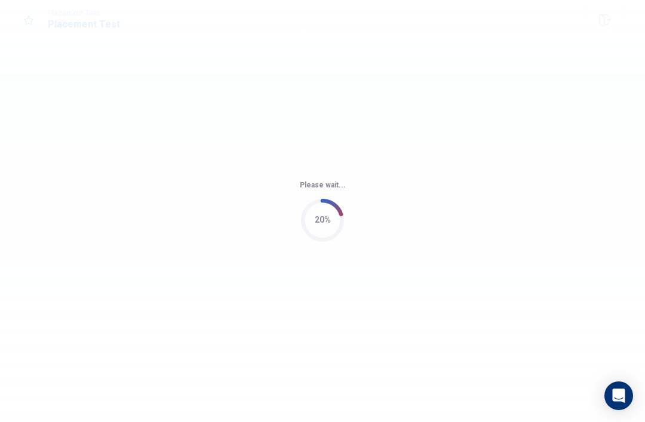
scroll to position [0, 0]
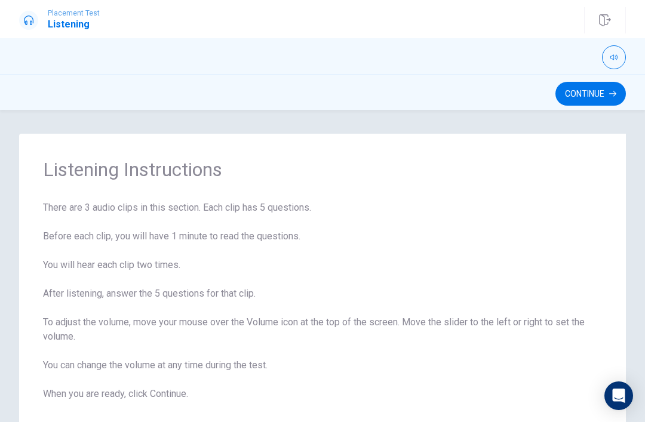
click at [610, 75] on div "Continue" at bounding box center [322, 92] width 645 height 36
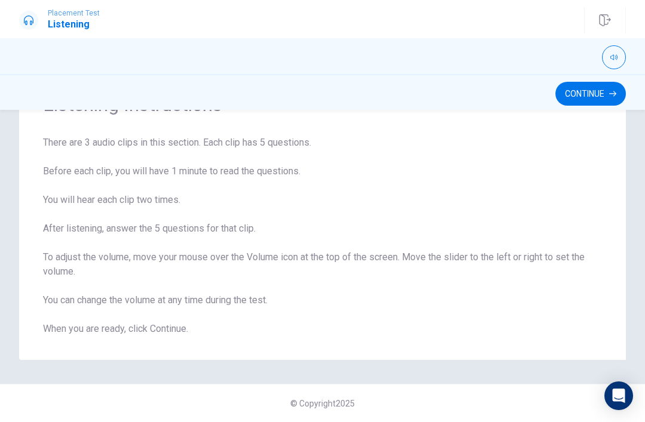
scroll to position [65, 0]
click at [586, 90] on button "Continue" at bounding box center [590, 94] width 70 height 24
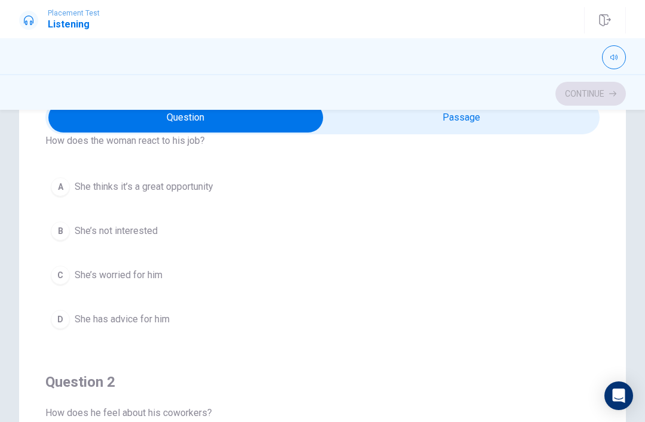
scroll to position [36, 0]
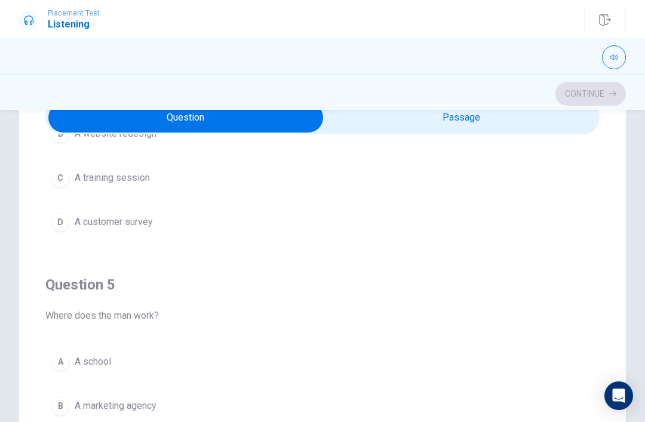
click at [60, 400] on div "B" at bounding box center [60, 406] width 19 height 19
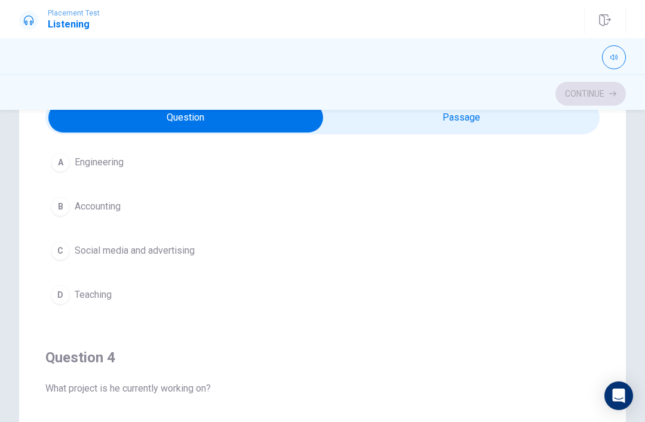
scroll to position [615, 0]
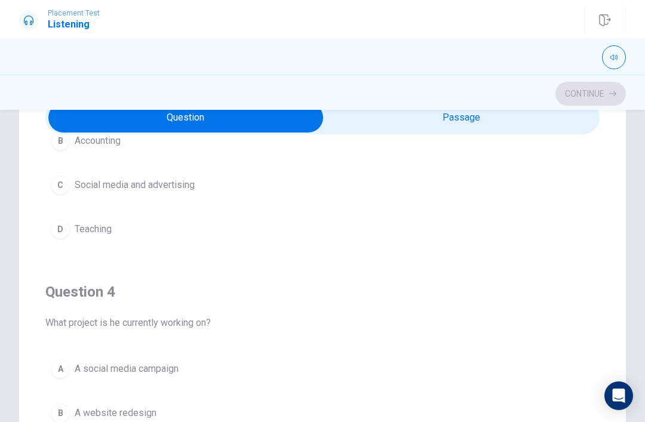
click at [57, 192] on div "C" at bounding box center [60, 185] width 19 height 19
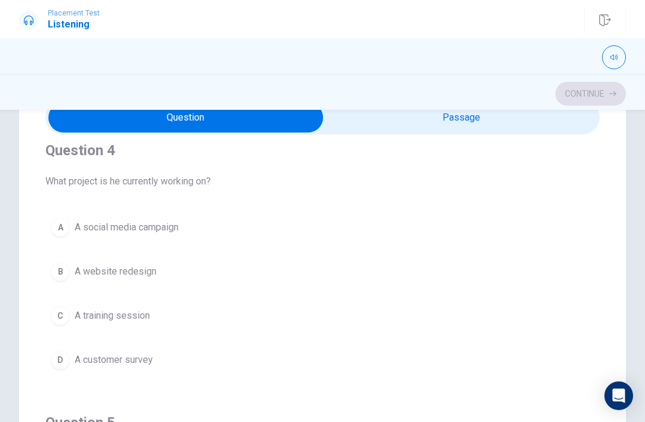
scroll to position [833, 0]
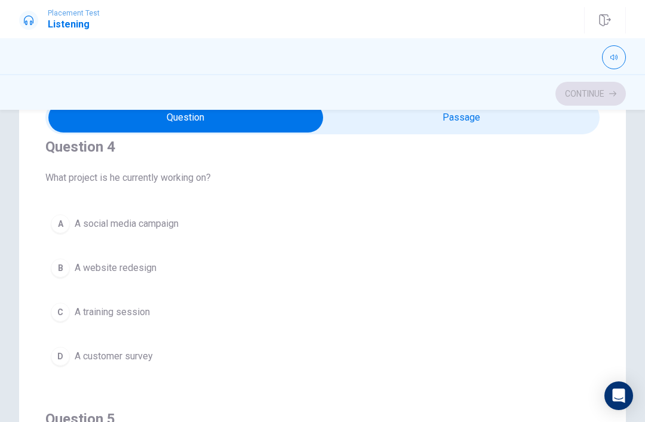
click at [57, 216] on div "A" at bounding box center [60, 223] width 19 height 19
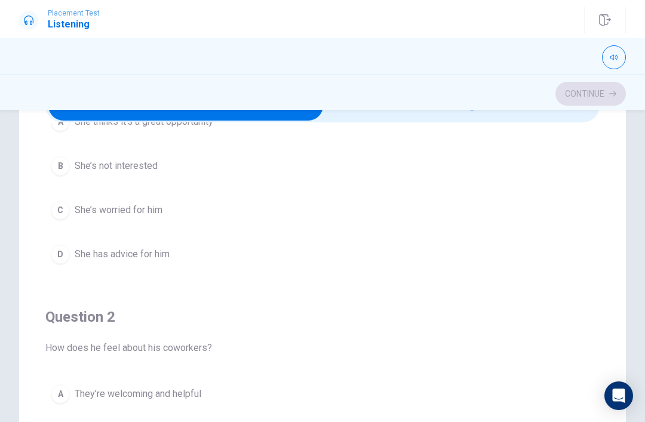
scroll to position [109, 0]
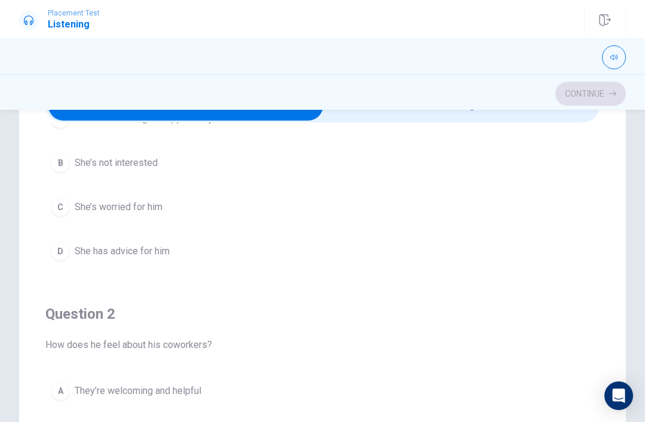
click at [54, 158] on div "B" at bounding box center [60, 162] width 19 height 19
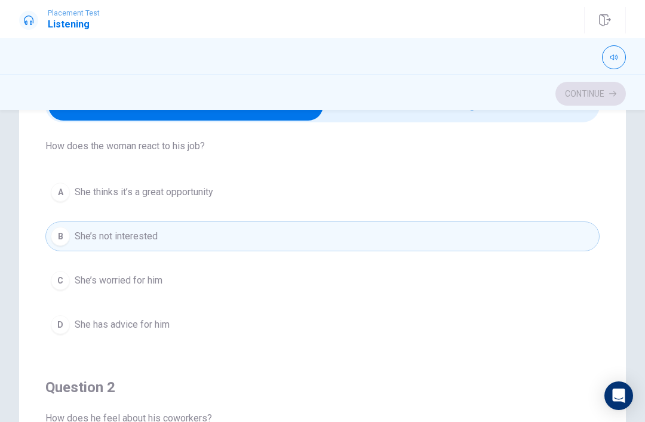
scroll to position [32, 0]
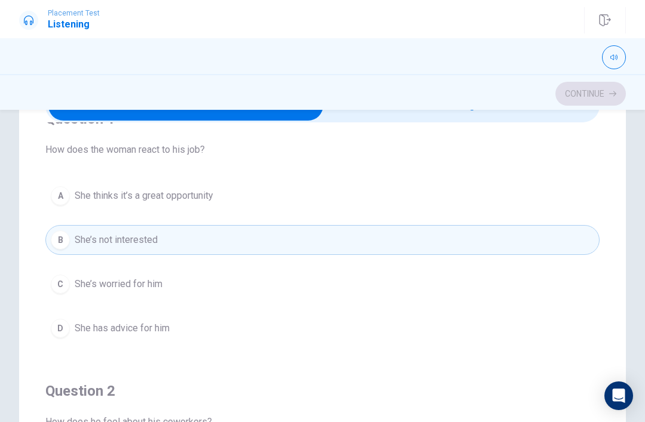
click at [53, 194] on div "A" at bounding box center [60, 195] width 19 height 19
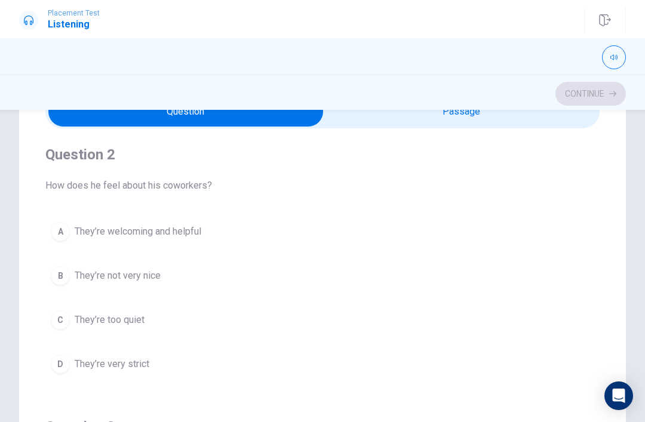
scroll to position [276, 0]
click at [62, 231] on div "A" at bounding box center [60, 230] width 19 height 19
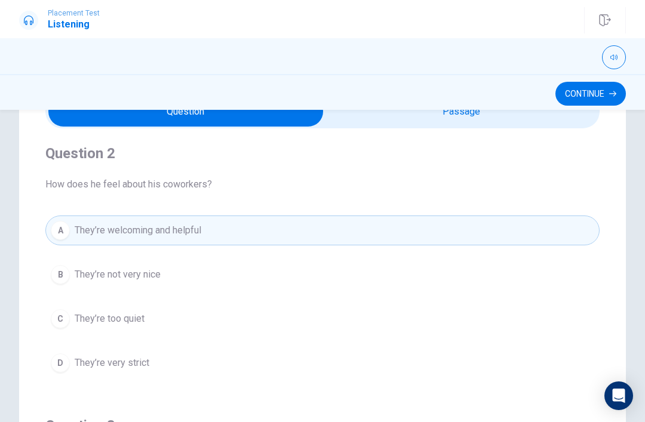
click at [28, 180] on div "Question 1 How does the woman react to his job? A She thinks it’s a great oppor…" at bounding box center [322, 309] width 607 height 480
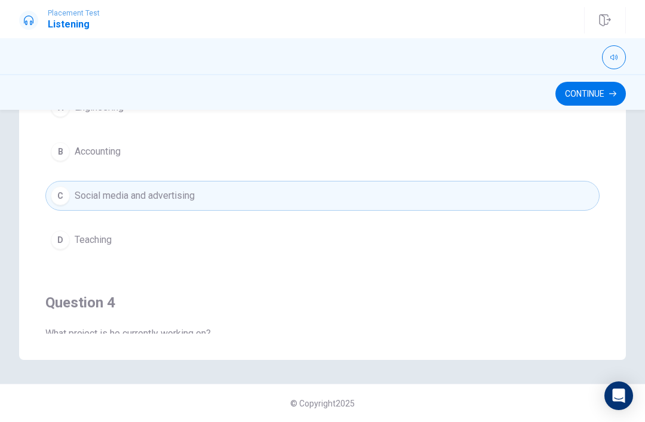
scroll to position [0, 0]
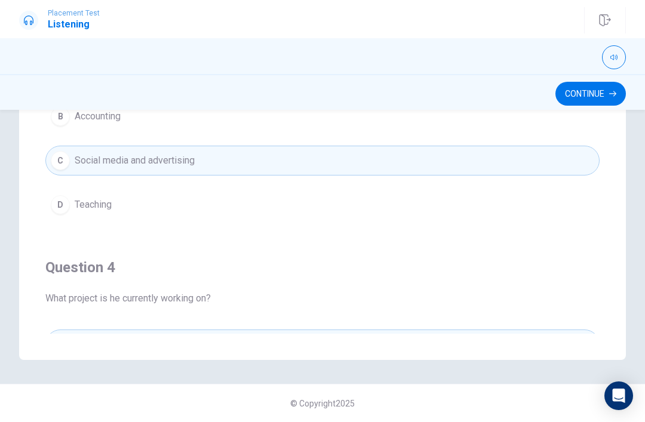
click at [607, 99] on button "Continue" at bounding box center [590, 94] width 70 height 24
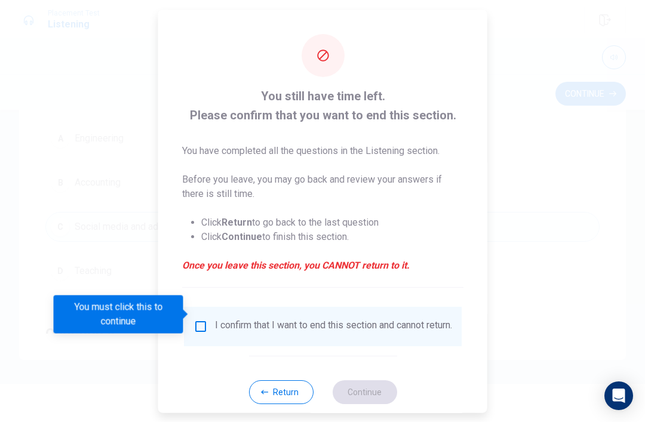
click at [204, 319] on input "You must click this to continue" at bounding box center [200, 326] width 14 height 14
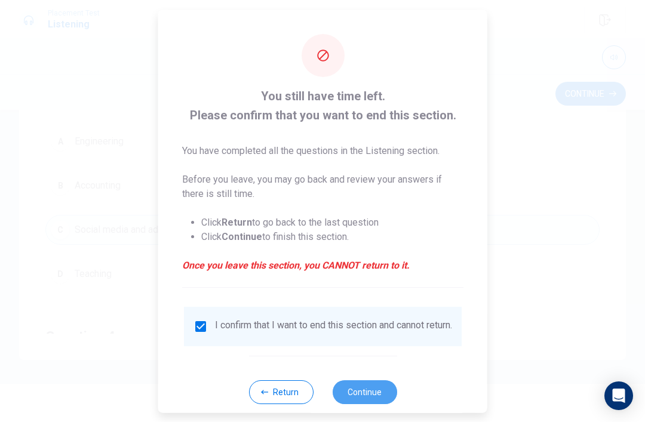
click at [368, 390] on button "Continue" at bounding box center [364, 392] width 64 height 24
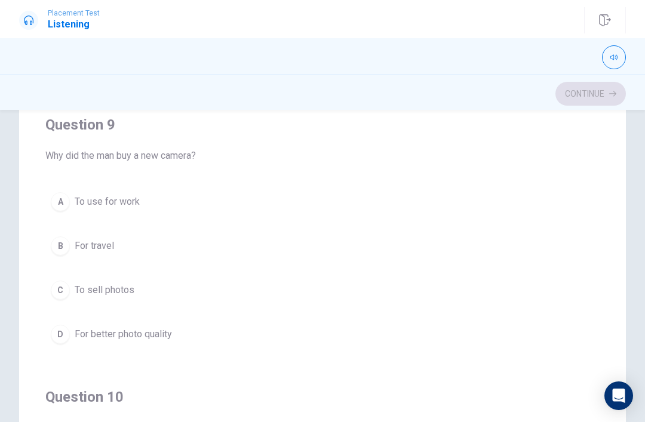
scroll to position [818, 0]
click at [62, 336] on div "D" at bounding box center [60, 333] width 19 height 19
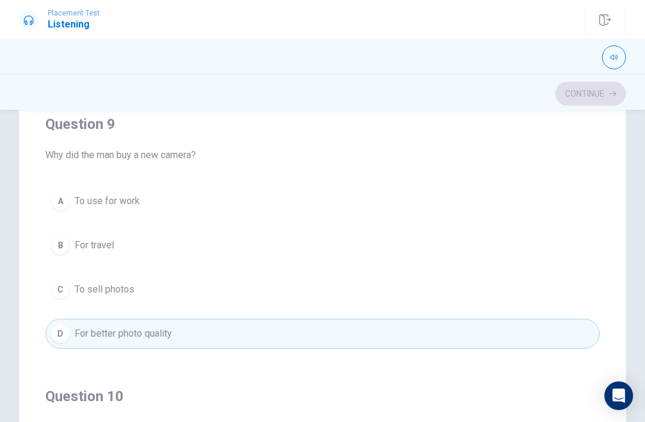
click at [33, 140] on div "Question 6 What does the man use to take photos? A A computer B A camera C His …" at bounding box center [322, 276] width 607 height 480
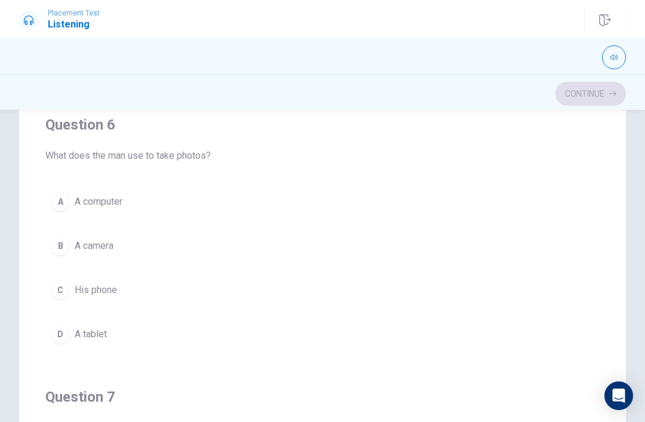
scroll to position [0, 0]
click at [47, 256] on div "A A computer B A camera C His phone D A tablet" at bounding box center [322, 268] width 554 height 162
click at [54, 250] on div "B" at bounding box center [60, 245] width 19 height 19
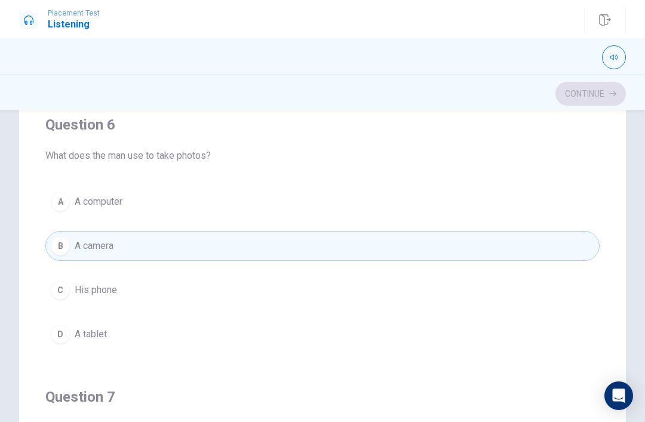
click at [129, 119] on h4 "Question 6" at bounding box center [322, 124] width 554 height 19
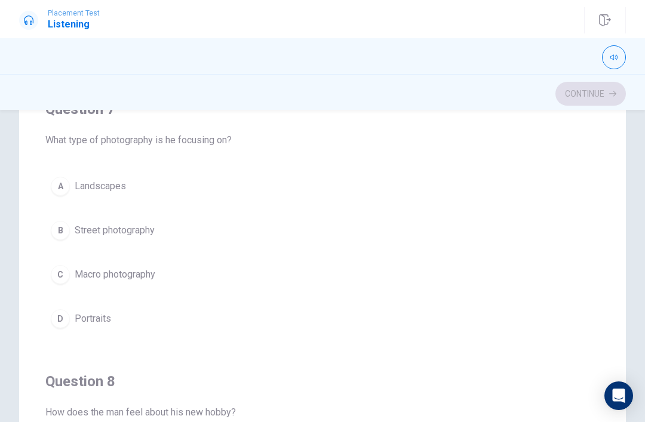
scroll to position [287, 0]
click at [57, 270] on div "C" at bounding box center [60, 275] width 19 height 19
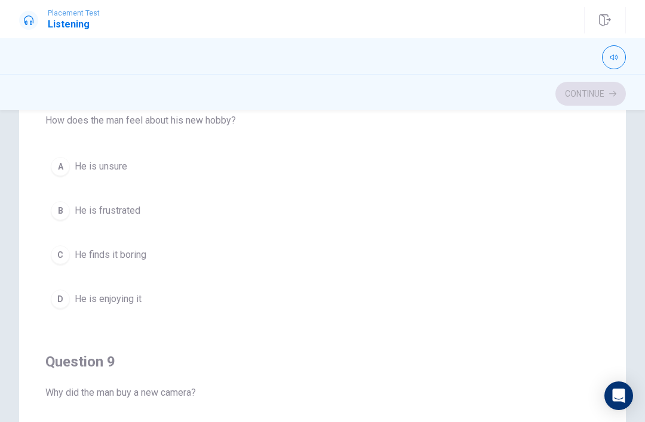
scroll to position [582, 0]
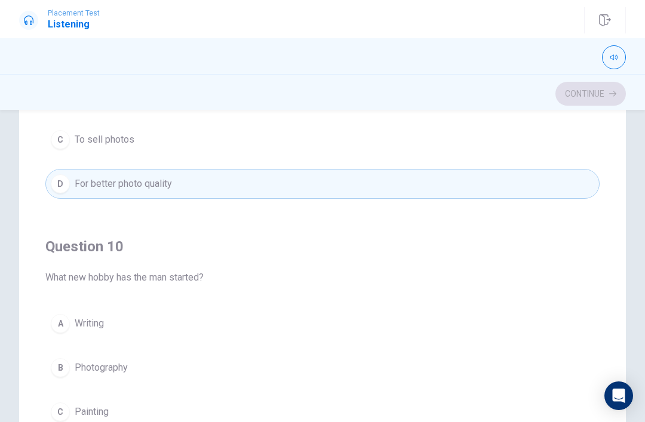
click at [54, 368] on div "B" at bounding box center [60, 367] width 19 height 19
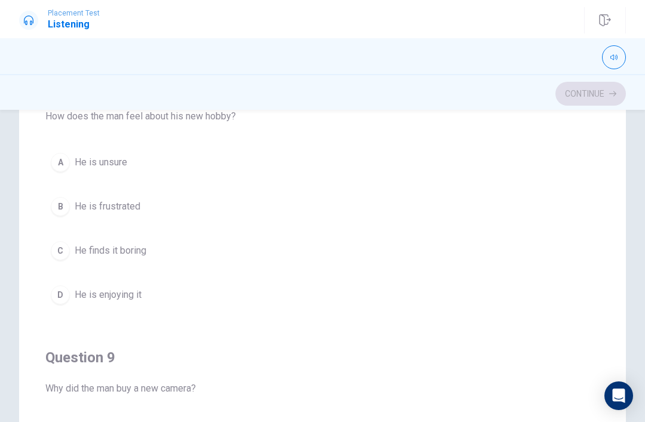
scroll to position [588, 0]
click at [54, 293] on div "D" at bounding box center [60, 293] width 19 height 19
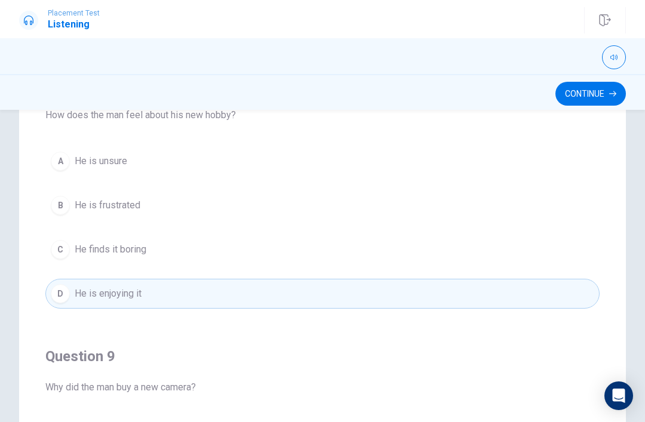
click at [66, 352] on h4 "Question 9" at bounding box center [322, 356] width 554 height 19
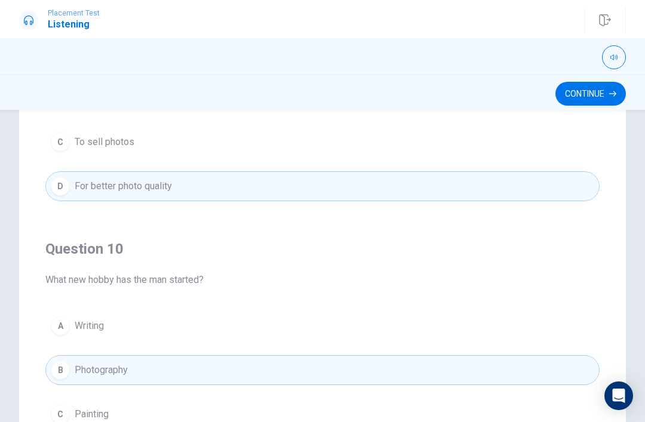
scroll to position [967, 0]
click at [613, 93] on icon "button" at bounding box center [612, 93] width 7 height 7
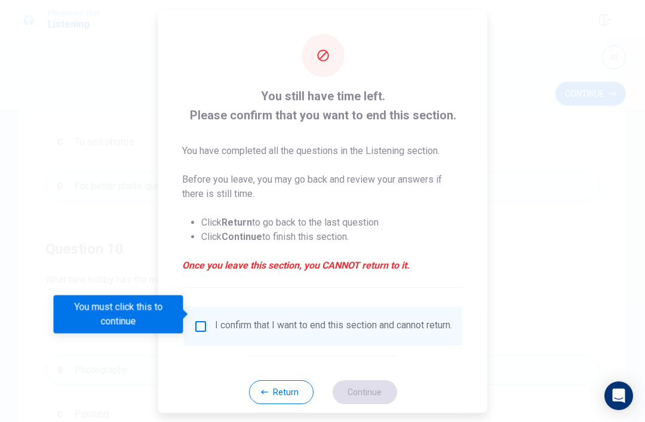
click at [202, 319] on input "You must click this to continue" at bounding box center [200, 326] width 14 height 14
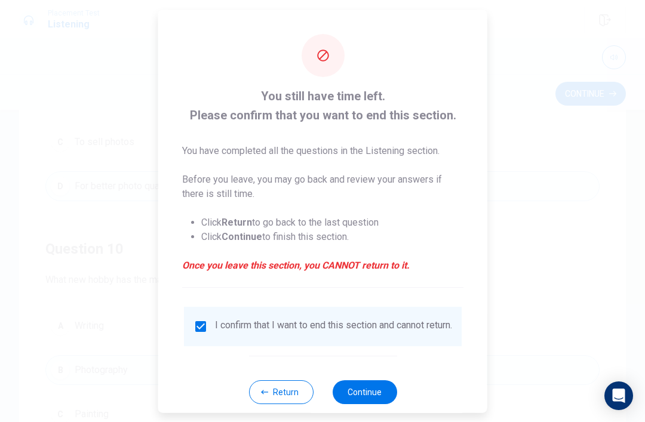
click at [357, 398] on button "Continue" at bounding box center [364, 392] width 64 height 24
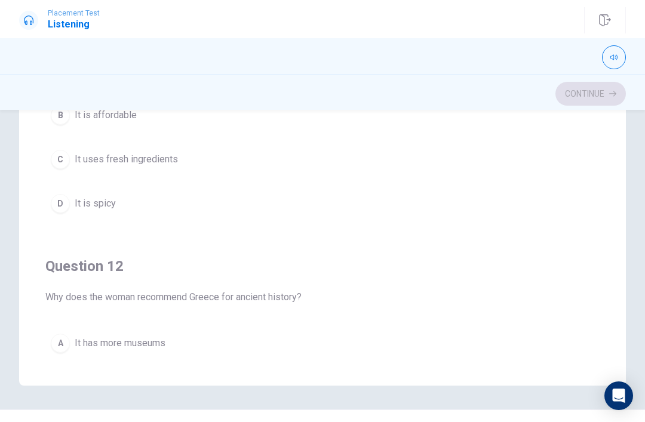
scroll to position [0, 0]
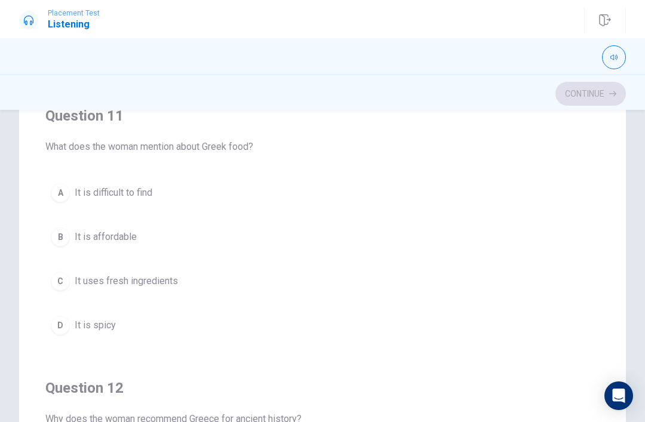
click at [49, 184] on button "A It is difficult to find" at bounding box center [322, 193] width 554 height 30
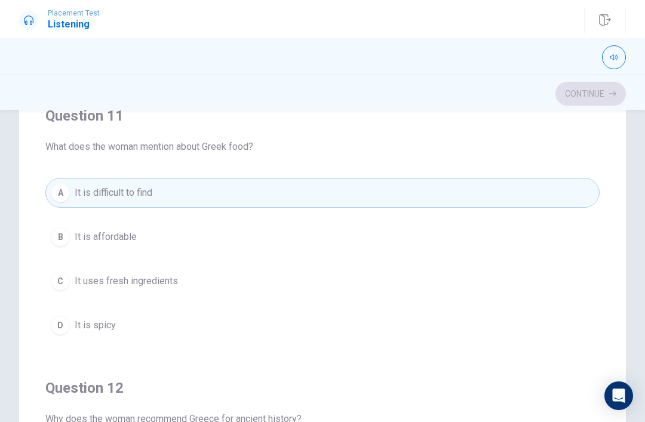
scroll to position [107, 0]
click at [20, 135] on div "Question 11 What does the woman mention about Greek food? A It is difficult to …" at bounding box center [322, 266] width 607 height 480
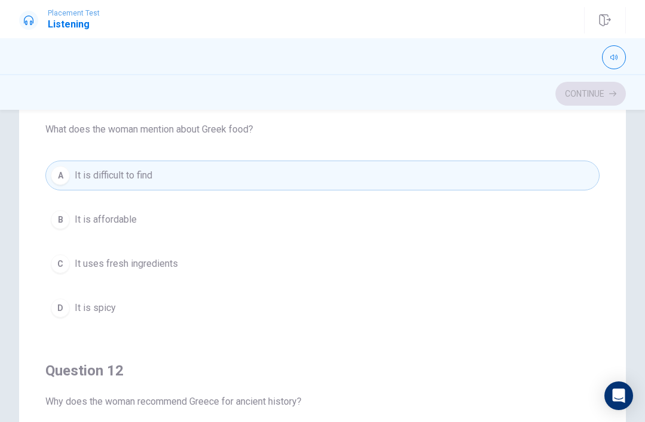
scroll to position [18, 0]
click at [625, 173] on div "Question 11 What does the woman mention about Greek food? A It is difficult to …" at bounding box center [322, 266] width 607 height 480
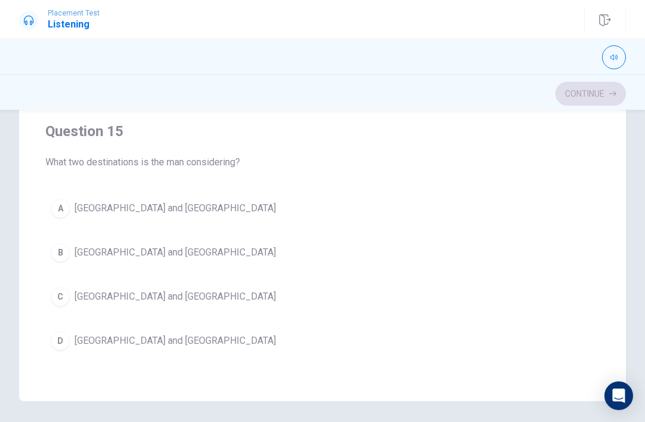
scroll to position [213, 0]
click at [61, 342] on div "D" at bounding box center [60, 340] width 19 height 19
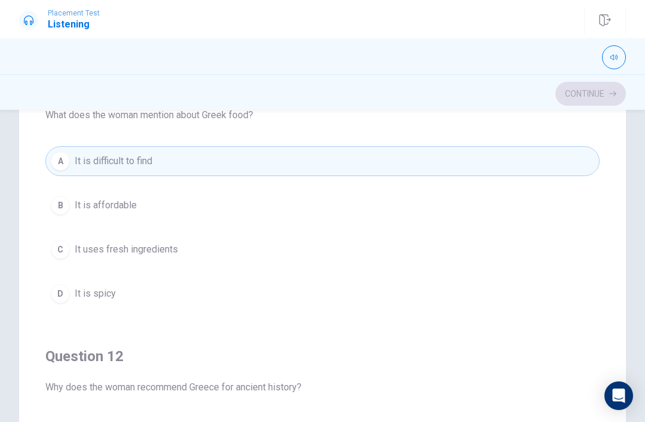
scroll to position [0, 0]
click at [57, 241] on div "C" at bounding box center [60, 249] width 19 height 19
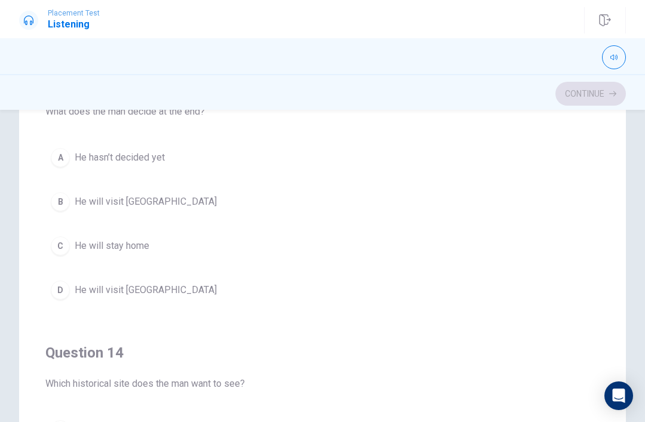
scroll to position [549, 0]
click at [54, 287] on div "D" at bounding box center [60, 288] width 19 height 19
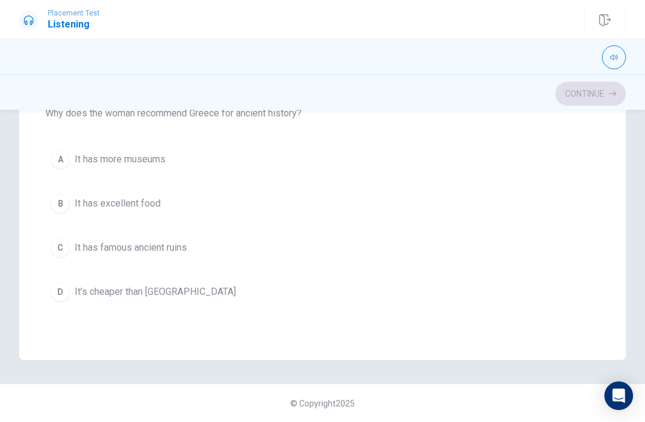
scroll to position [159, 0]
click at [56, 207] on div "B" at bounding box center [60, 202] width 19 height 19
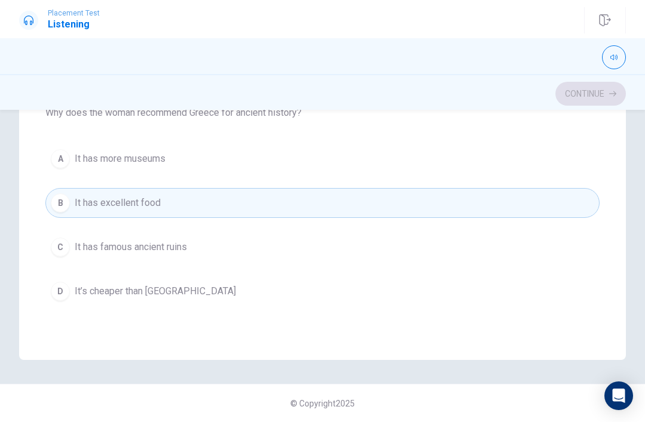
click at [73, 341] on div "Question 11 What does the woman mention about Greek food? A It is difficult to …" at bounding box center [322, 120] width 607 height 480
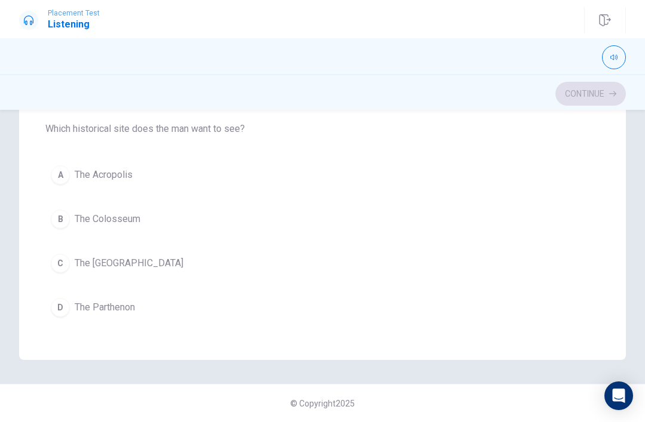
scroll to position [689, 0]
click at [70, 169] on button "A The Acropolis" at bounding box center [322, 173] width 554 height 30
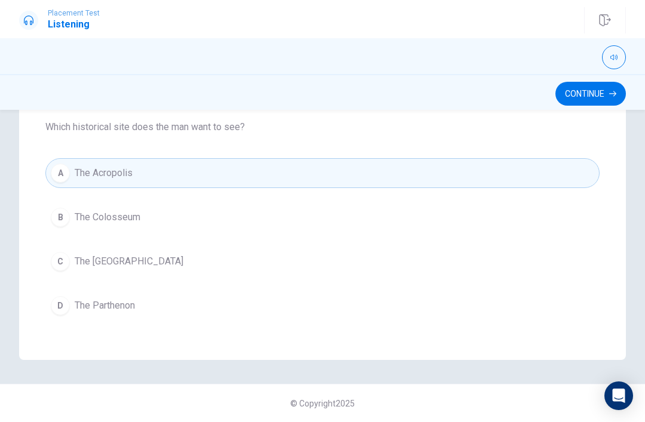
click at [31, 124] on div "Question 11 What does the woman mention about Greek food? A It is difficult to …" at bounding box center [322, 120] width 607 height 480
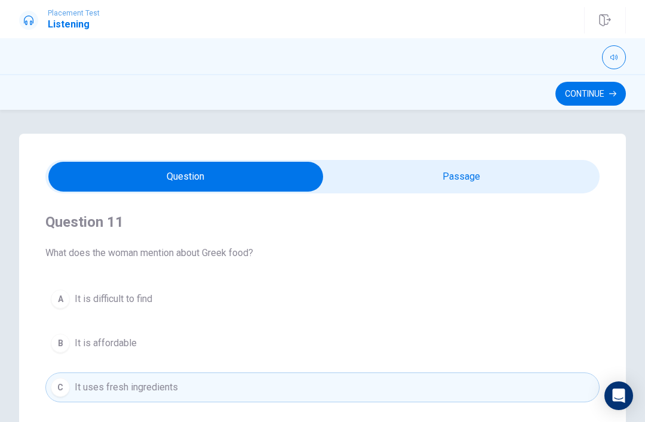
scroll to position [0, 0]
click at [610, 94] on icon "button" at bounding box center [612, 93] width 7 height 7
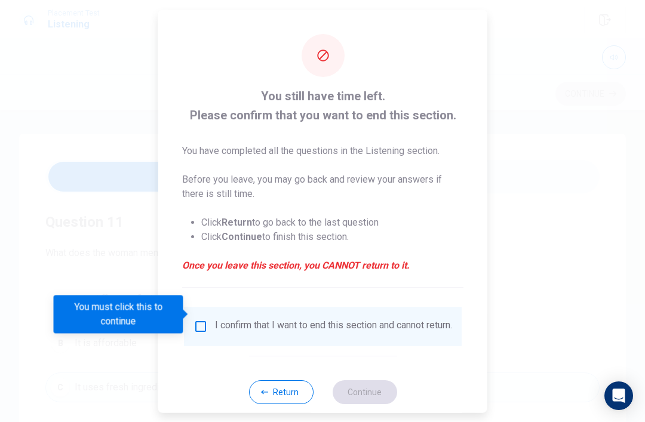
click at [195, 319] on input "You must click this to continue" at bounding box center [200, 326] width 14 height 14
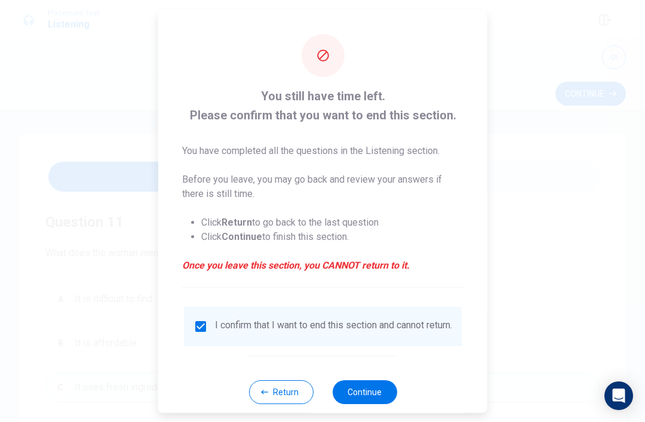
click at [357, 389] on button "Continue" at bounding box center [364, 392] width 64 height 24
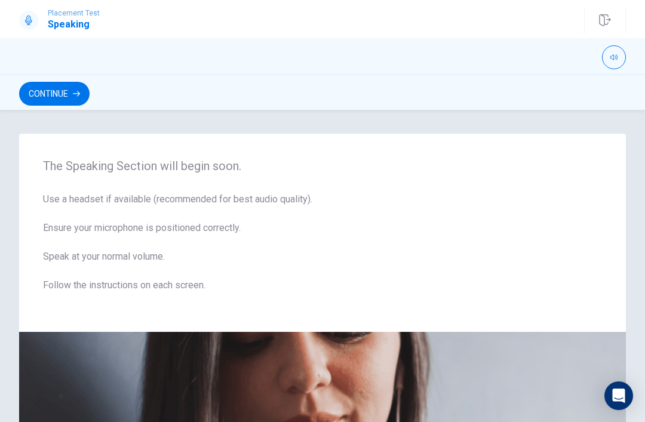
click at [45, 97] on button "Continue" at bounding box center [54, 94] width 70 height 24
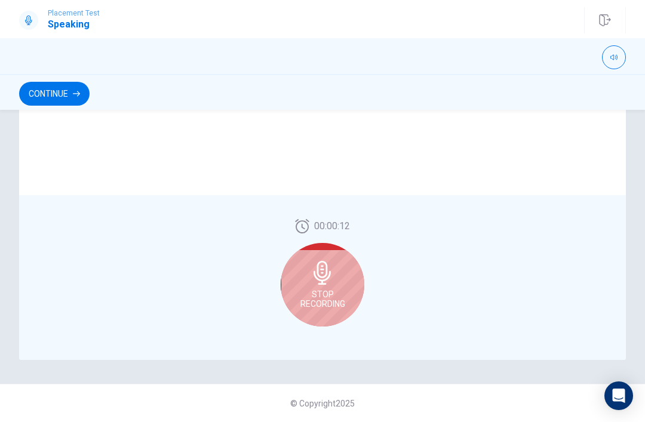
scroll to position [294, 0]
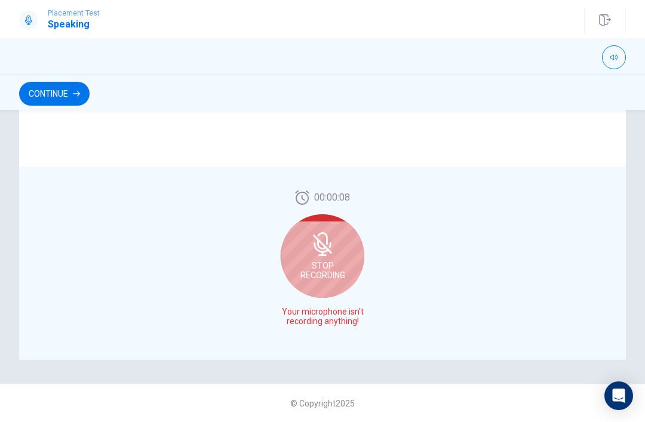
click at [62, 91] on button "Continue" at bounding box center [54, 94] width 70 height 24
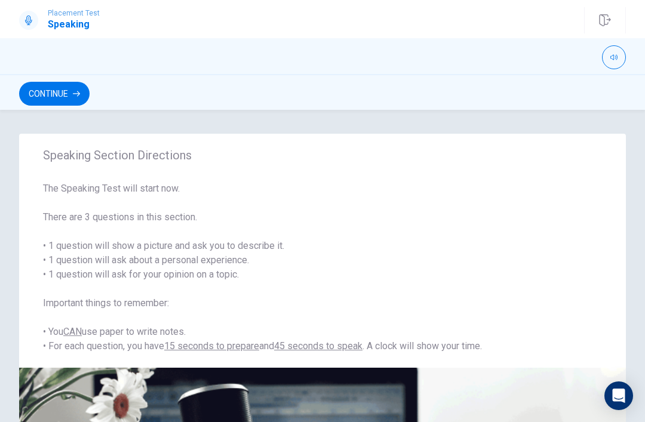
scroll to position [0, 0]
click at [61, 104] on button "Continue" at bounding box center [54, 94] width 70 height 24
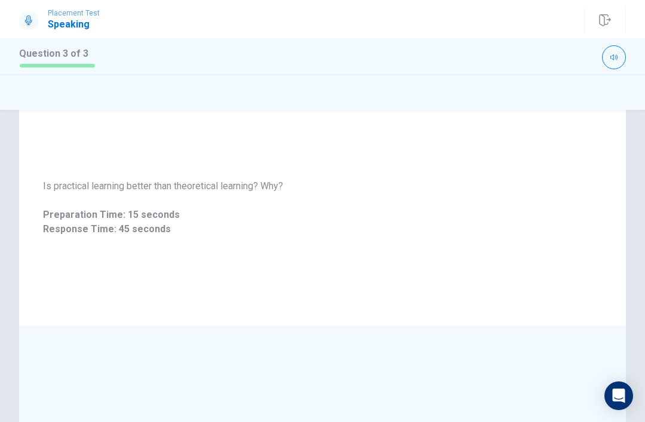
scroll to position [44, 0]
click at [200, 220] on span "Preparation Time: 15 seconds" at bounding box center [322, 215] width 559 height 14
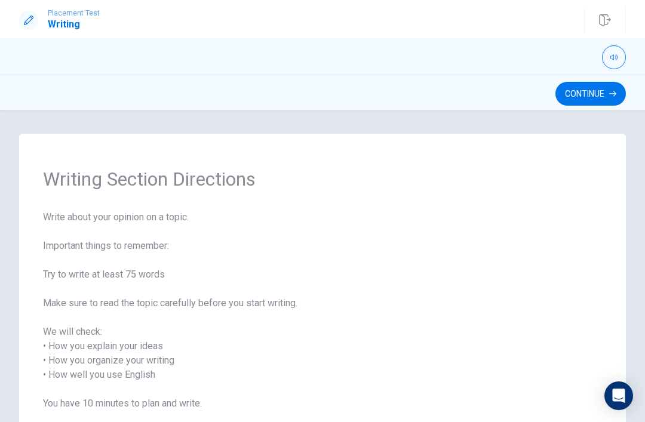
scroll to position [0, 0]
click at [610, 96] on icon "button" at bounding box center [612, 93] width 7 height 7
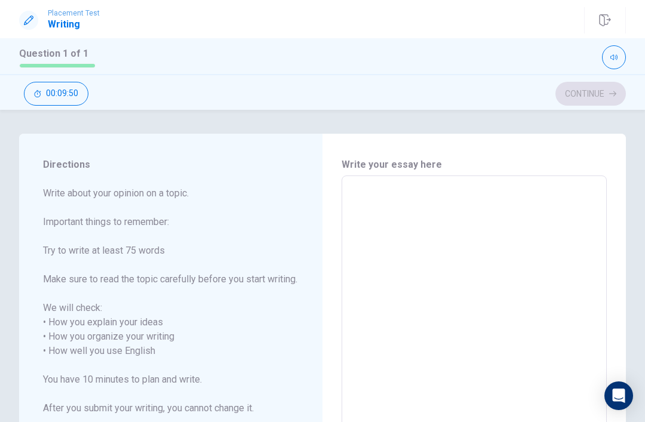
click at [531, 207] on textarea at bounding box center [474, 351] width 248 height 331
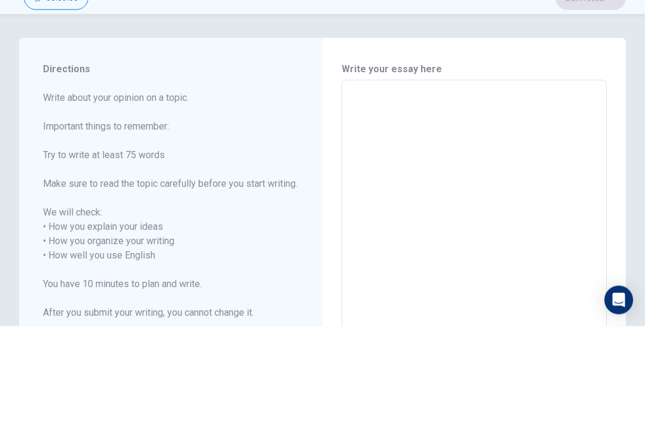
type textarea "x"
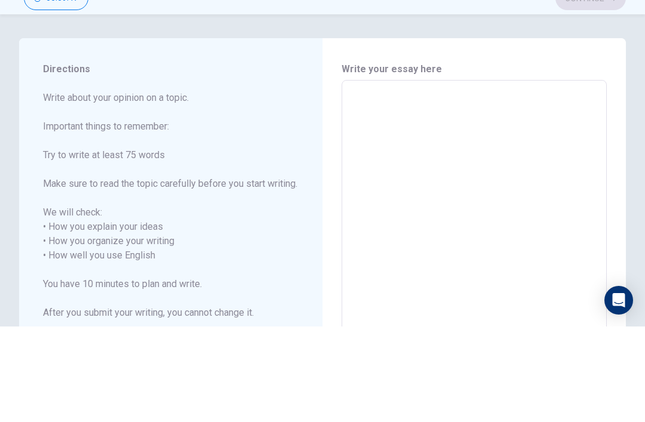
type textarea "A"
type textarea "x"
type textarea "Ac"
type textarea "x"
type textarea "Aco"
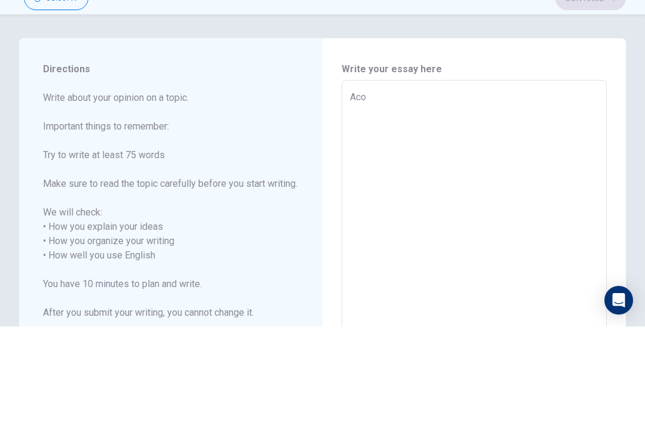
type textarea "x"
type textarea "Acoo"
type textarea "x"
type textarea "Aco"
type textarea "x"
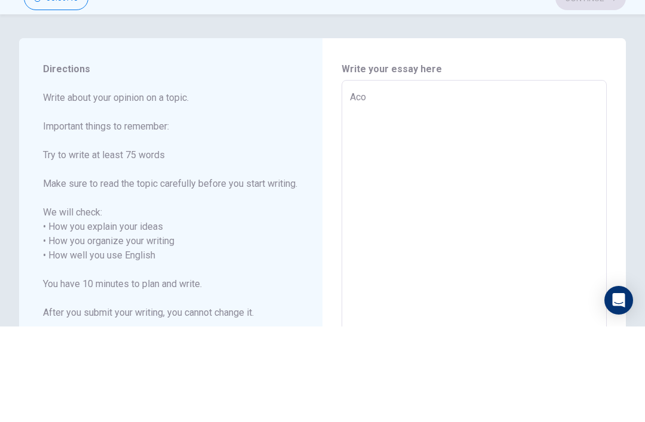
type textarea "Ac"
type textarea "x"
type textarea "Acc"
type textarea "x"
type textarea "Acco"
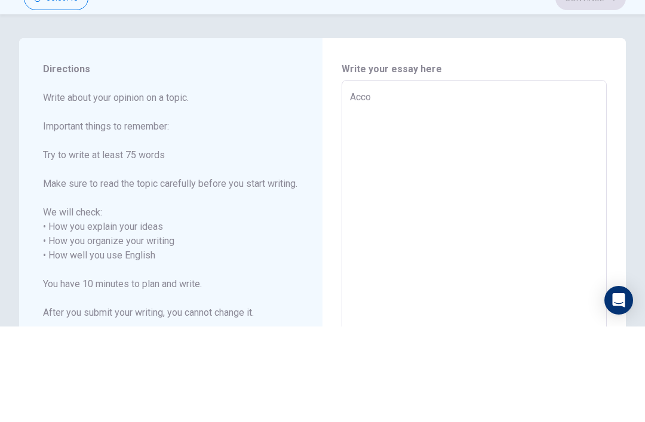
type textarea "x"
type textarea "Accor"
type textarea "x"
type textarea "Accord"
type textarea "x"
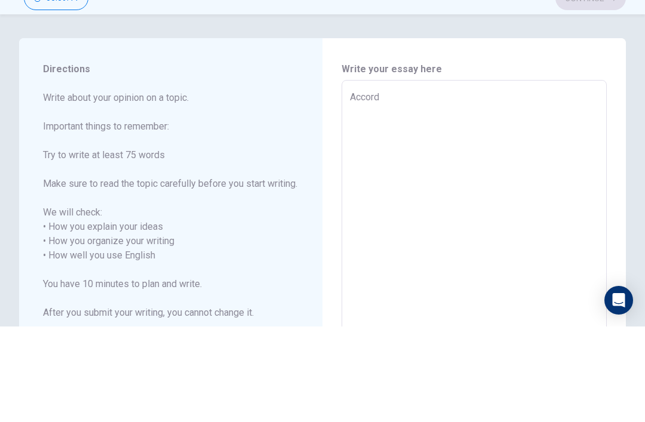
type textarea "Accordi"
type textarea "x"
type textarea "Accordin"
type textarea "x"
type textarea "According"
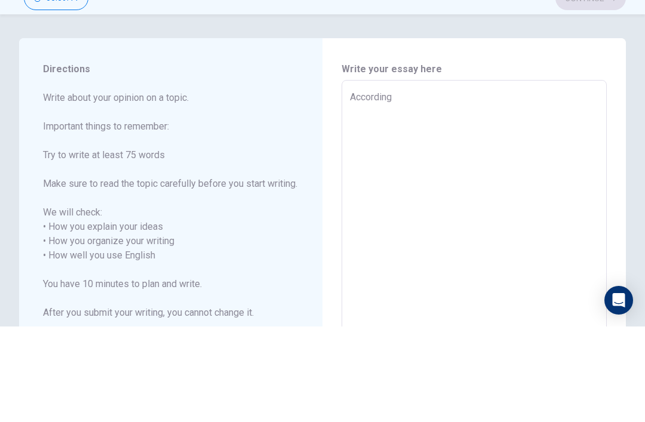
type textarea "x"
type textarea "According"
type textarea "x"
type textarea "According t"
type textarea "x"
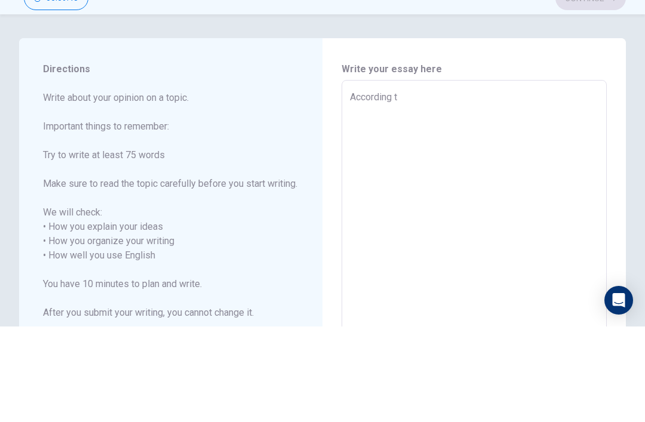
type textarea "According to"
type textarea "x"
type textarea "According t"
type textarea "x"
type textarea "According"
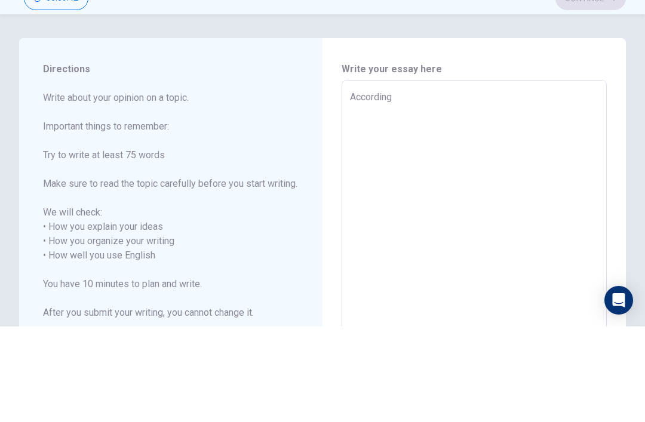
type textarea "x"
type textarea "According"
type textarea "x"
type textarea "According,"
type textarea "x"
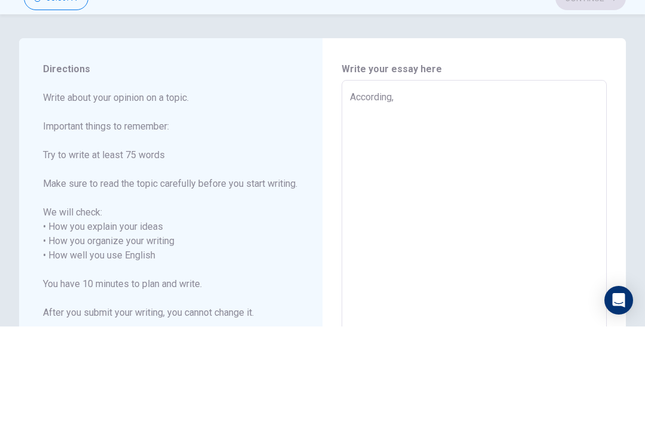
type textarea "According,"
type textarea "x"
type textarea "According, t"
type textarea "x"
type textarea "According, to"
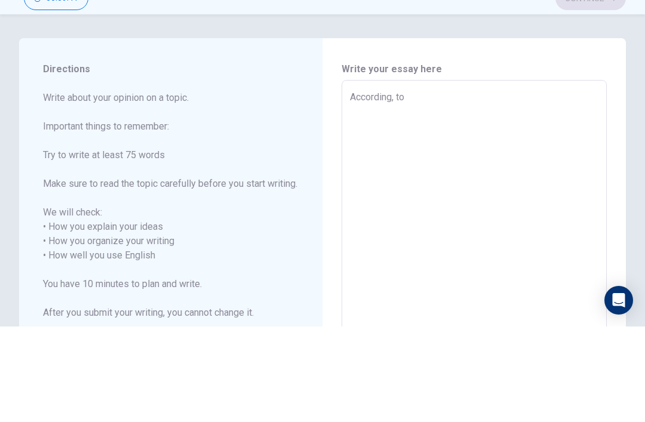
type textarea "x"
type textarea "According, t"
type textarea "x"
type textarea "According,"
type textarea "x"
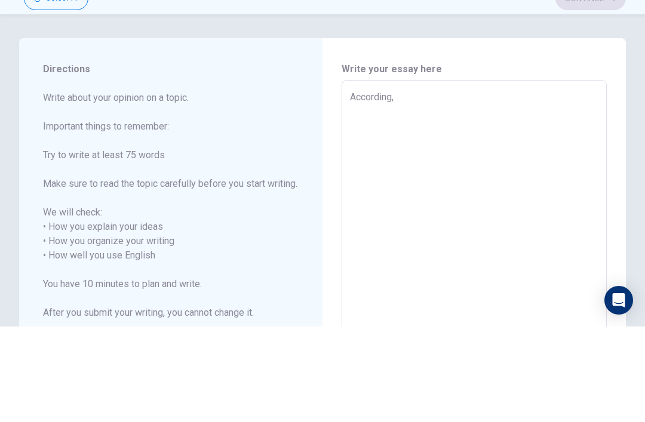
type textarea "According,"
type textarea "x"
type textarea "According"
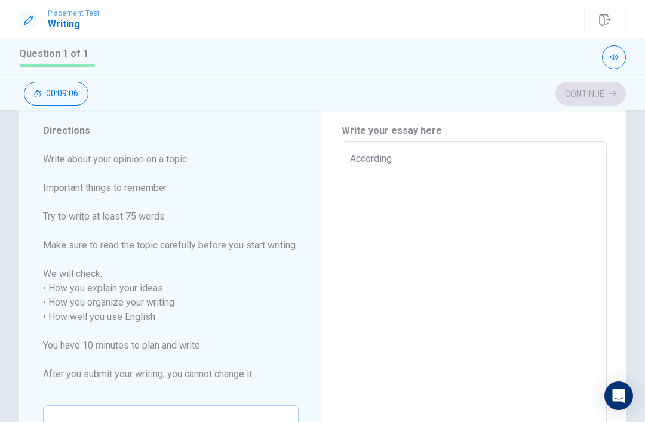
scroll to position [34, 0]
type textarea "x"
click at [429, 165] on textarea "According" at bounding box center [474, 317] width 248 height 331
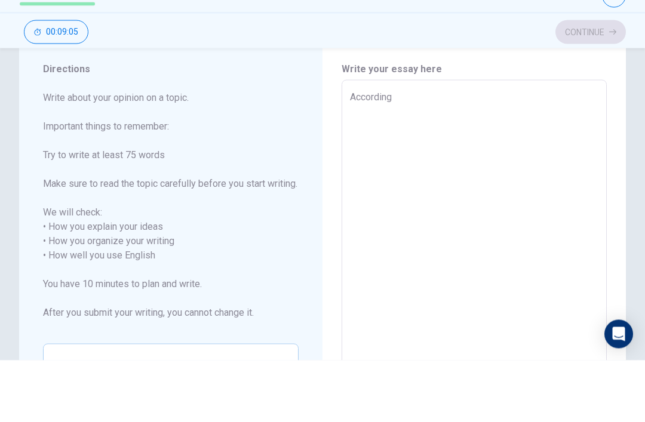
type textarea "Accordin"
type textarea "x"
type textarea "Accordi"
type textarea "x"
type textarea "Accord"
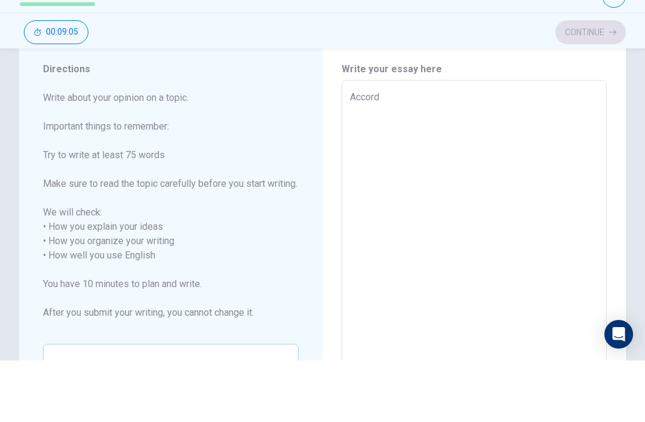
type textarea "x"
type textarea "Accor"
type textarea "x"
type textarea "Acco"
type textarea "x"
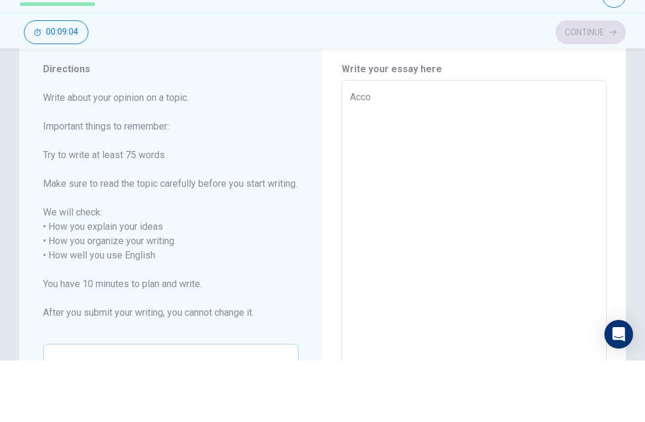
type textarea "Acc"
type textarea "x"
type textarea "Ac"
type textarea "x"
type textarea "A"
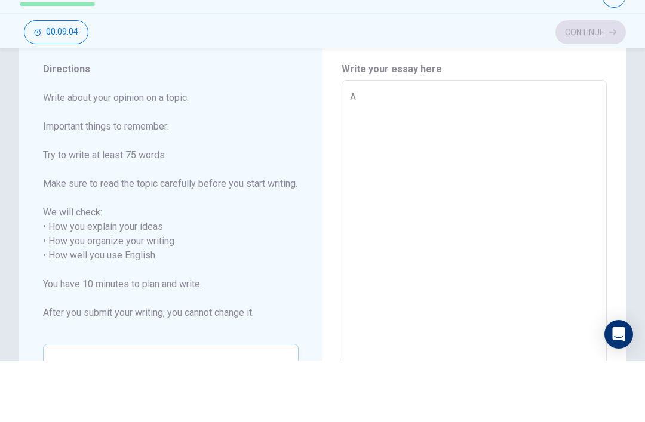
type textarea "x"
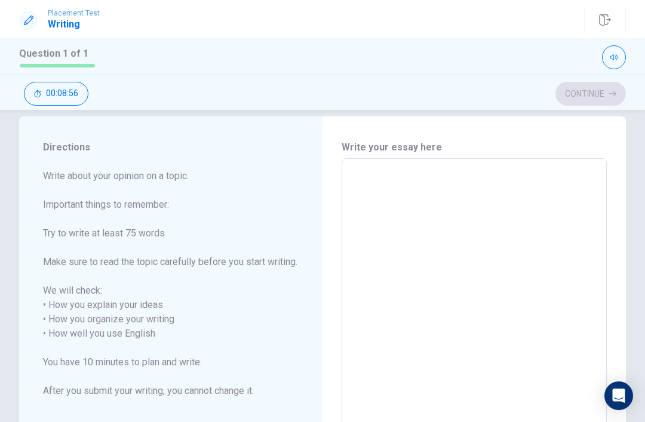
scroll to position [17, 0]
click at [461, 180] on textarea at bounding box center [474, 334] width 248 height 331
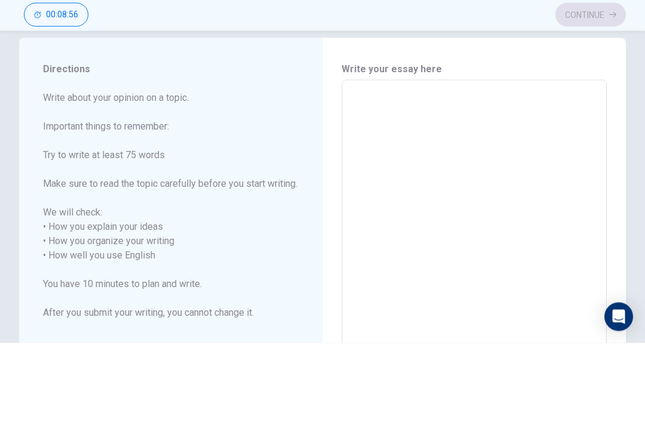
type textarea "x"
type textarea "A"
type textarea "x"
type textarea "Ac"
type textarea "x"
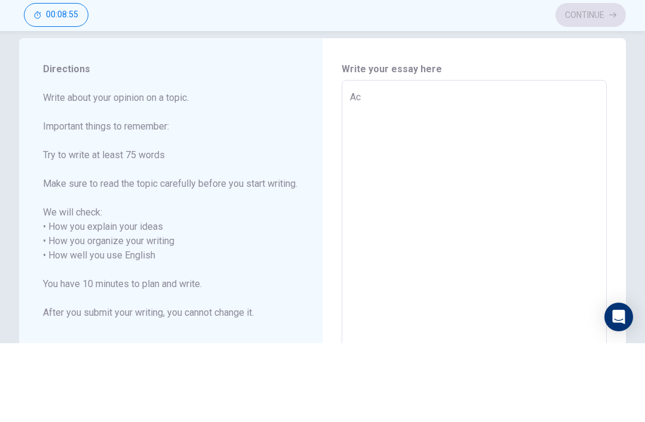
type textarea "Acc"
type textarea "x"
type textarea "Acco"
type textarea "x"
type textarea "Accor"
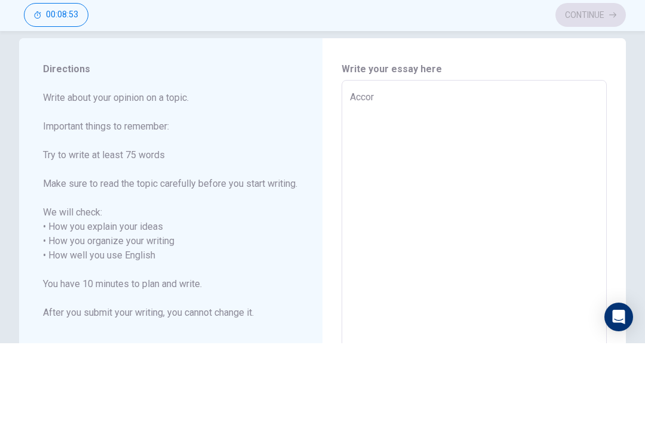
type textarea "x"
type textarea "Accord"
type textarea "x"
type textarea "Accordi"
type textarea "x"
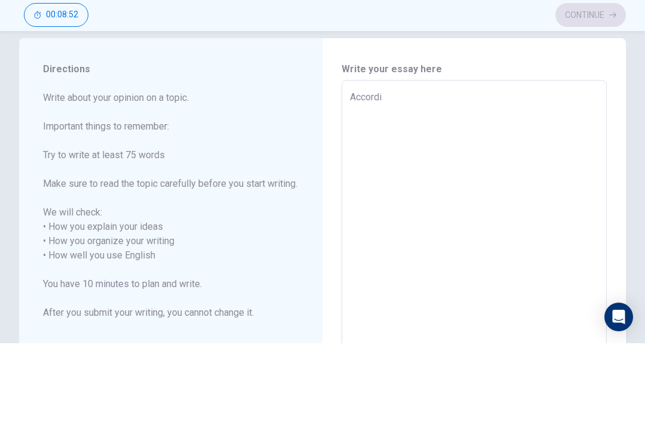
type textarea "Accordin"
type textarea "x"
type textarea "According"
type textarea "x"
type textarea "According"
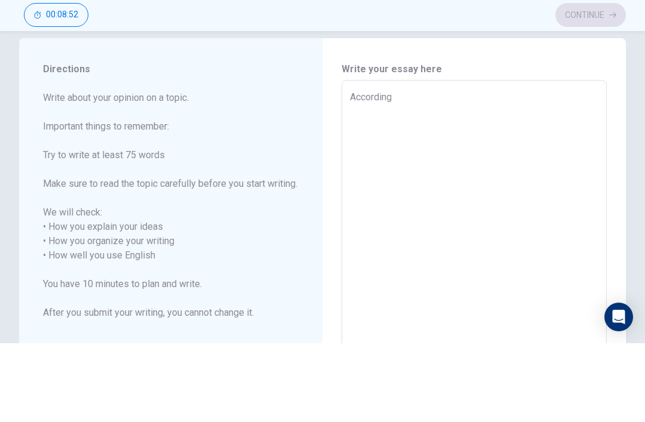
type textarea "x"
type textarea "According t"
type textarea "x"
type textarea "According to"
type textarea "x"
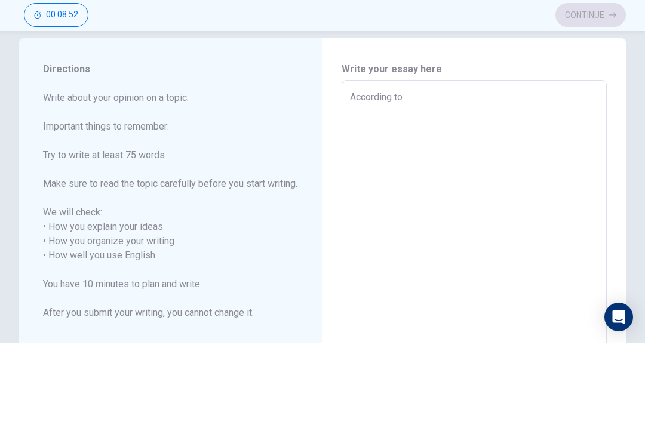
type textarea "According to"
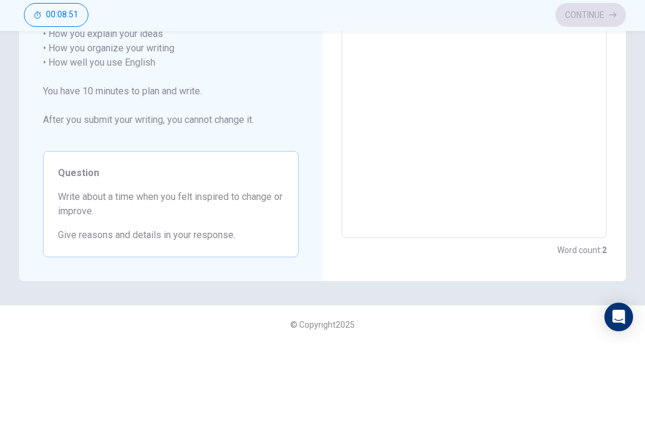
type textarea "x"
type textarea "According to t"
type textarea "x"
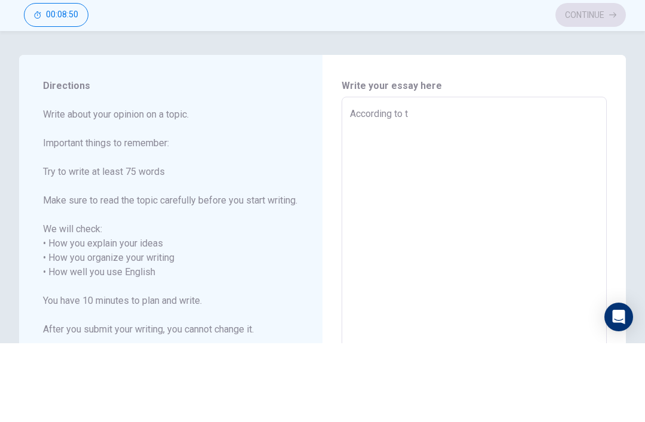
type textarea "According to th"
type textarea "x"
type textarea "According to the"
type textarea "x"
type textarea "According to the"
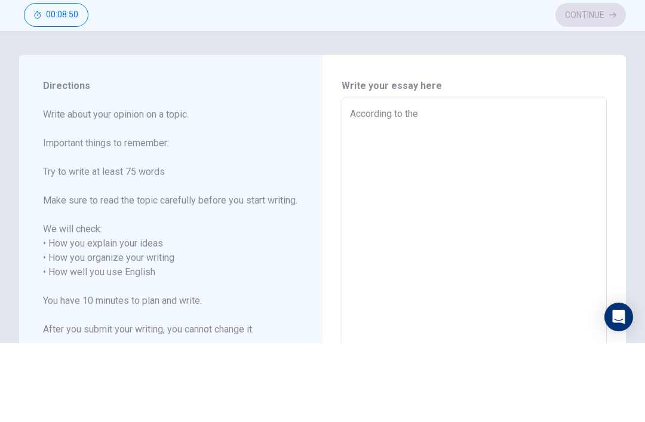
type textarea "x"
type textarea "According to the q"
type textarea "x"
type textarea "According to the qu"
type textarea "x"
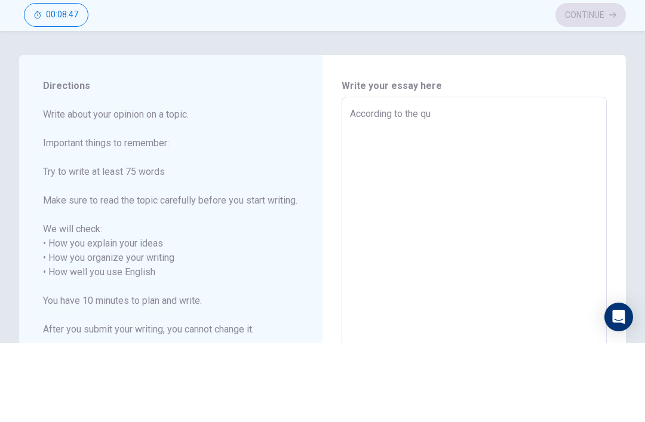
type textarea "According to the que"
type textarea "x"
type textarea "According to the quea"
type textarea "x"
type textarea "According to the queat"
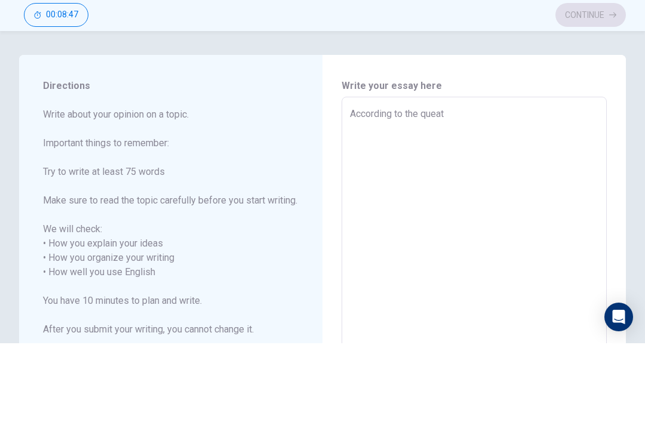
type textarea "x"
type textarea "According to the queati"
type textarea "x"
type textarea "According to the queatio"
type textarea "x"
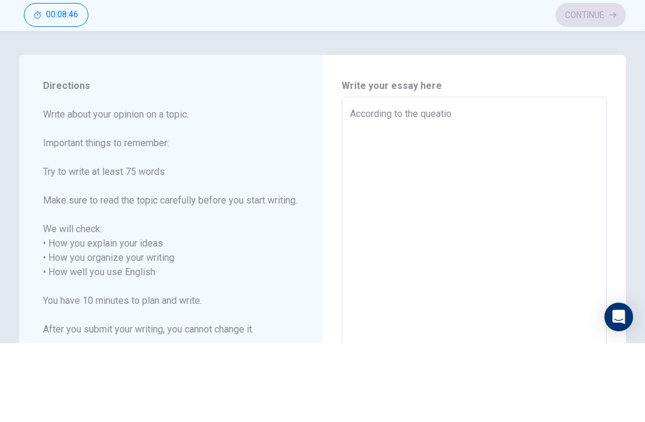
type textarea "According to the queation"
type textarea "x"
type textarea "According to the queatio"
type textarea "x"
type textarea "According to the queati"
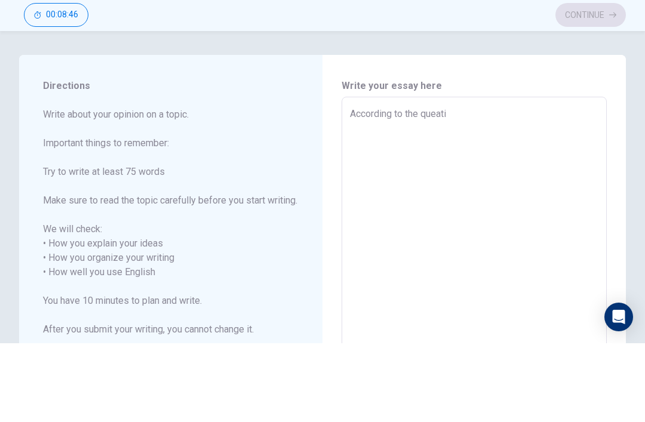
type textarea "x"
type textarea "According to the queat"
type textarea "x"
type textarea "According to the quea"
type textarea "x"
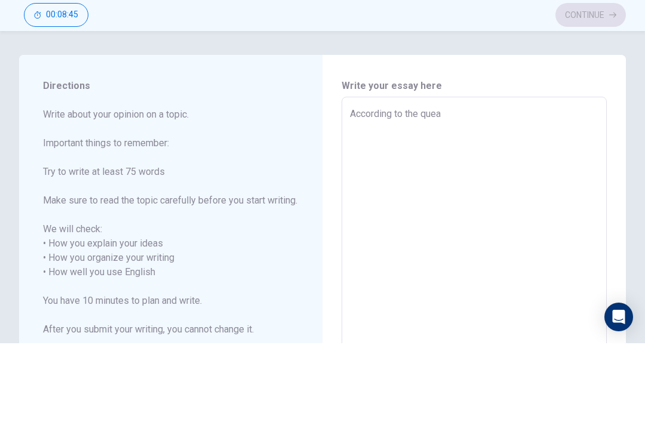
type textarea "According to the que"
type textarea "x"
type textarea "According to the ques"
type textarea "x"
type textarea "According to the quest"
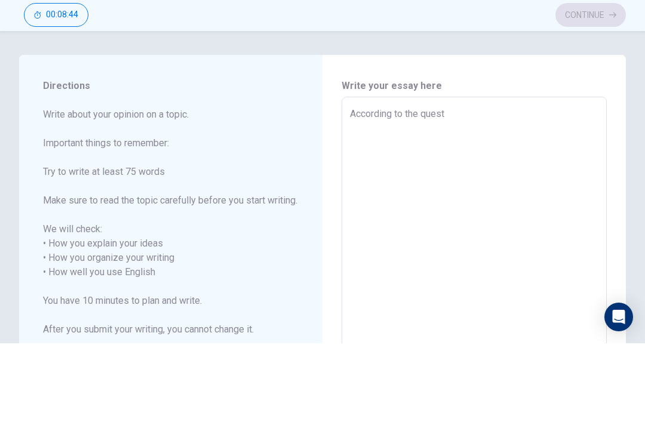
type textarea "x"
type textarea "According to the questi"
type textarea "x"
type textarea "According to the questio"
type textarea "x"
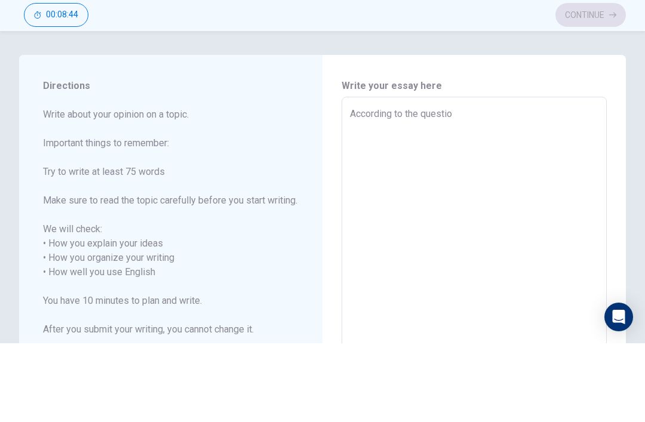
type textarea "According to the question"
type textarea "x"
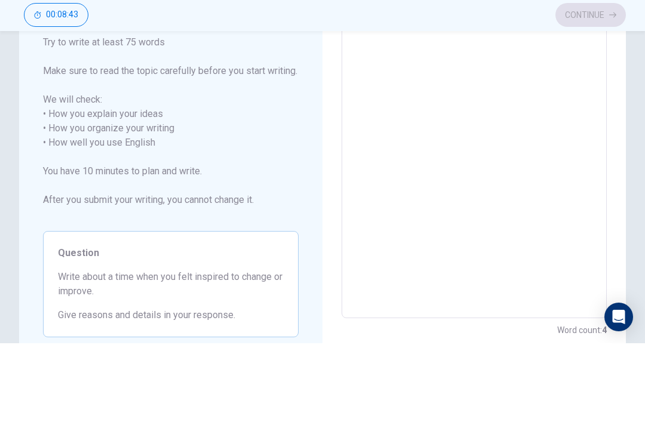
scroll to position [225, 0]
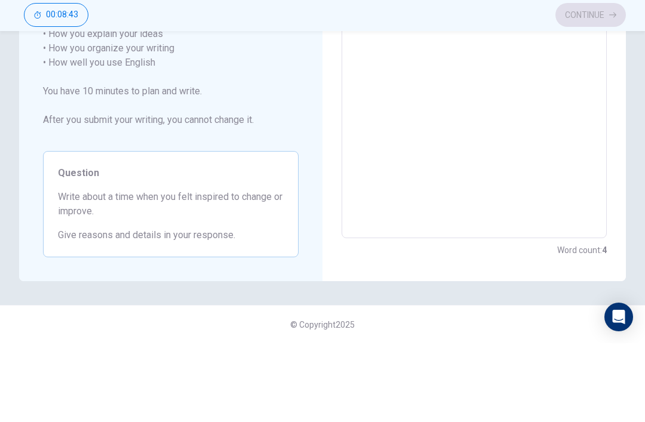
type textarea "According to the questions"
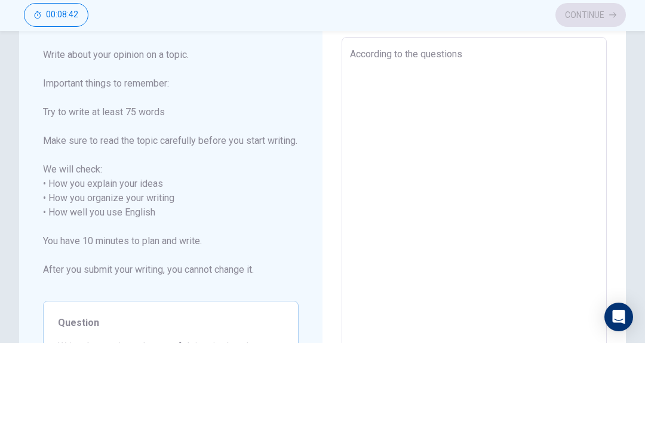
scroll to position [60, 0]
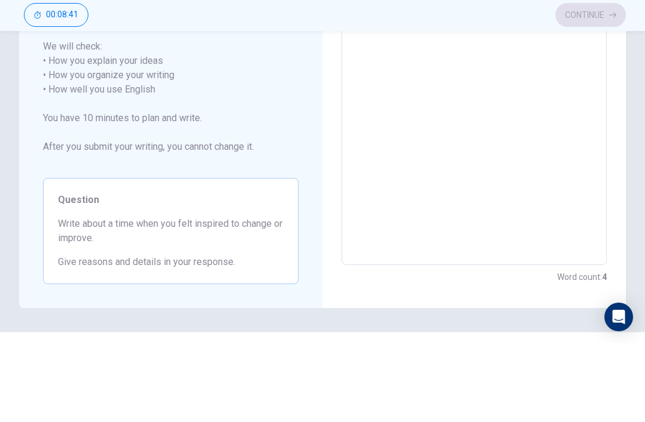
type textarea "x"
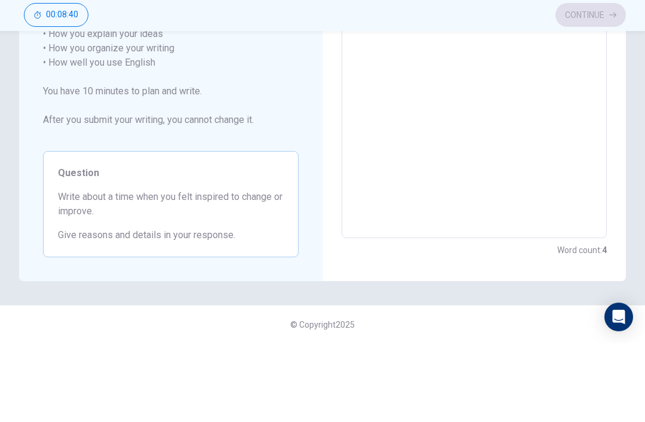
scroll to position [230, 0]
type textarea "According to the questions"
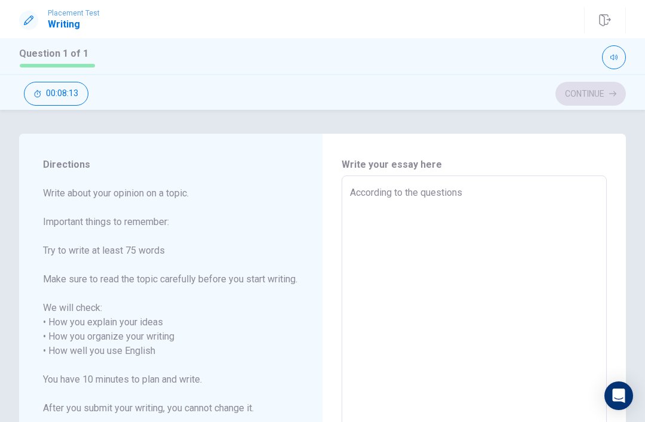
scroll to position [0, 0]
click at [496, 194] on textarea "According to the questions" at bounding box center [474, 351] width 248 height 331
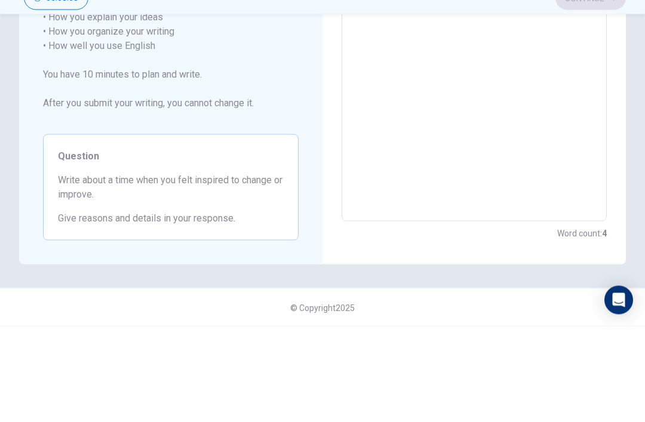
type textarea "x"
type textarea "According to the questions w"
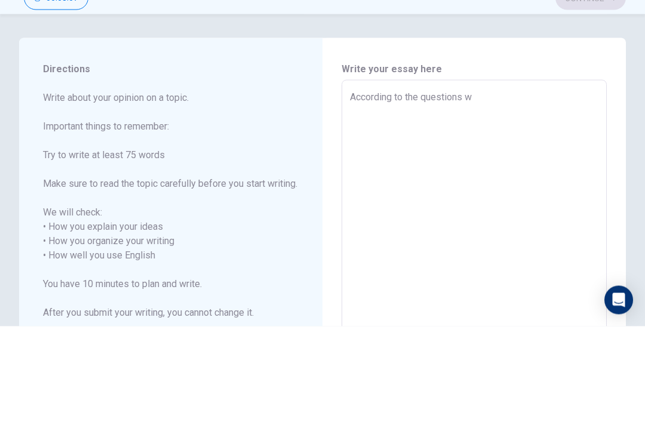
type textarea "x"
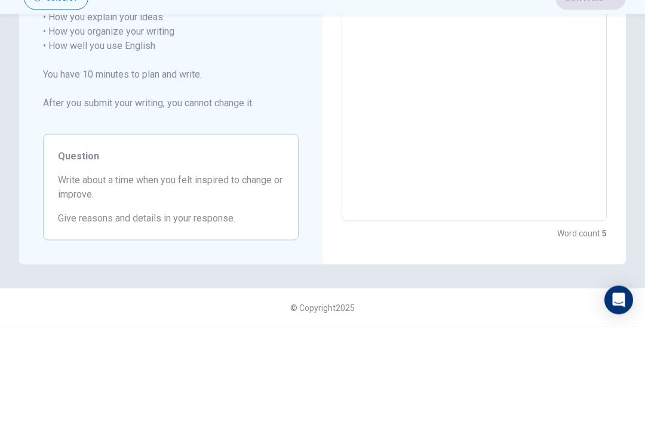
type textarea "According to the questions wh"
type textarea "x"
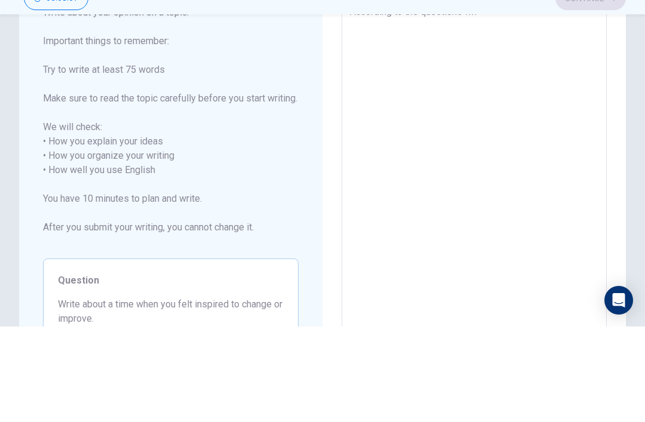
type textarea "According to the questions whe"
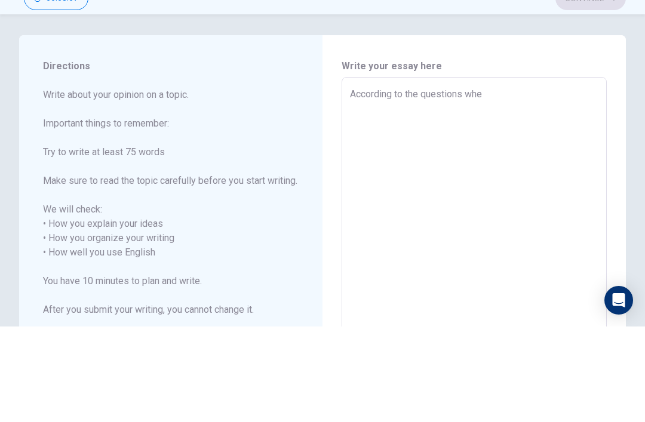
type textarea "x"
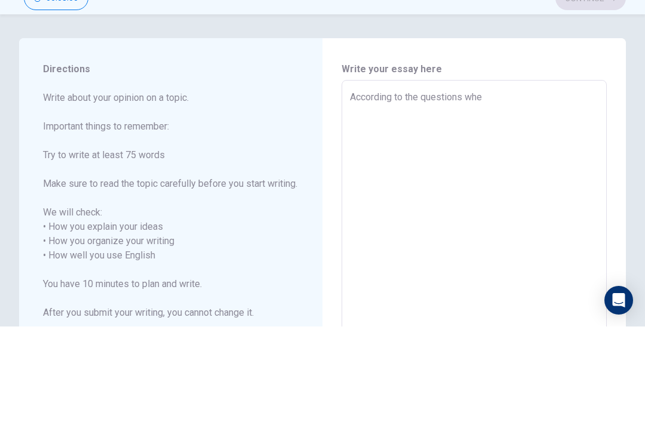
scroll to position [259, 0]
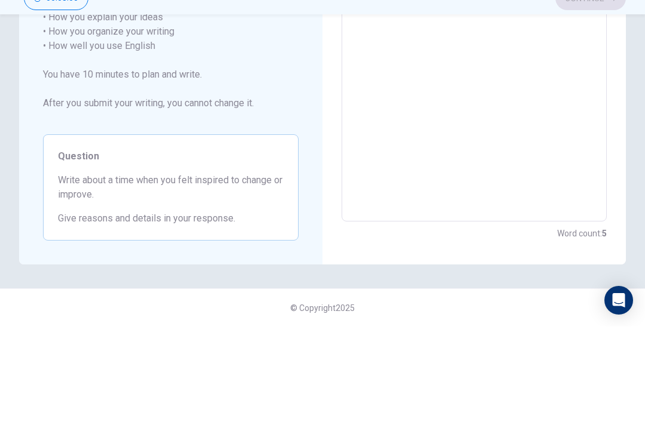
type textarea "According to the questions when"
type textarea "x"
type textarea "According to the questions whe"
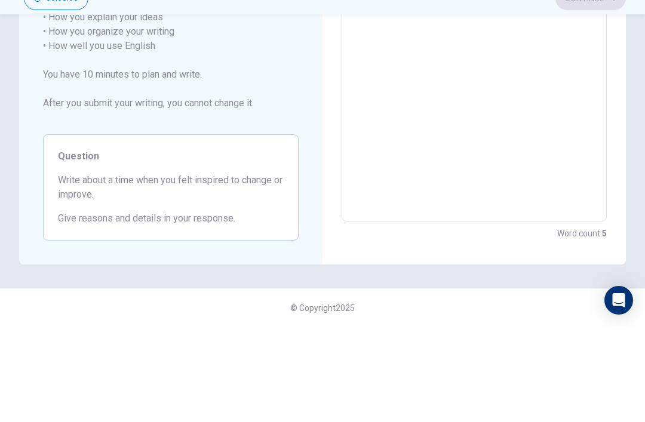
type textarea "x"
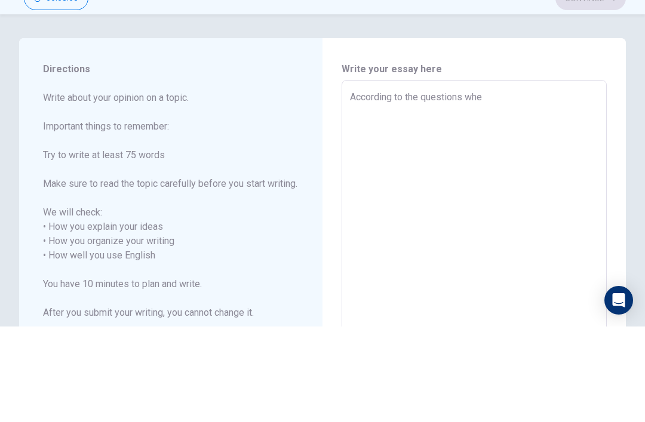
type textarea "According to the questions wh"
type textarea "x"
type textarea "According to the questions w"
type textarea "x"
type textarea "According to the questions"
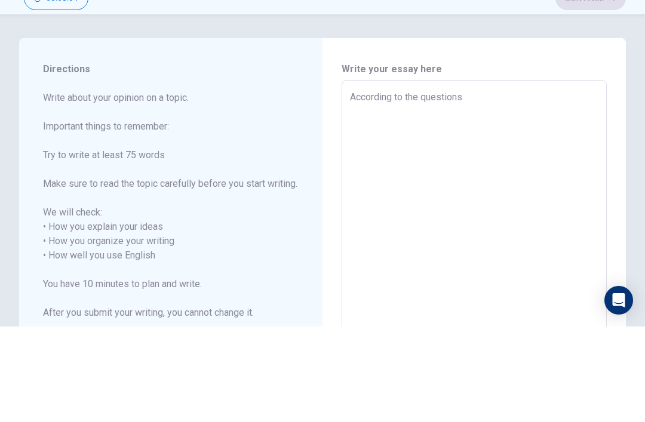
type textarea "x"
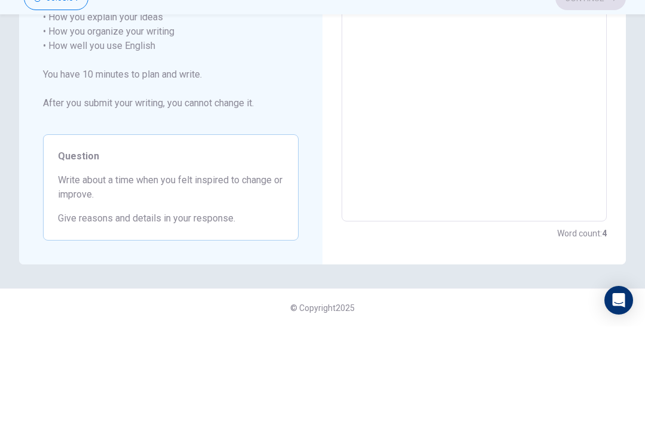
type textarea "According to the questions a"
type textarea "x"
type textarea "According to the questions a"
type textarea "x"
type textarea "According to the questions a t"
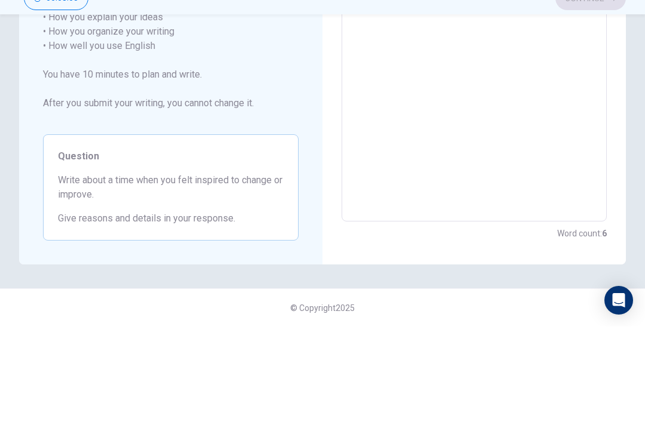
type textarea "x"
type textarea "According to the questions a ti"
type textarea "x"
type textarea "According to the questions a [PERSON_NAME]"
type textarea "x"
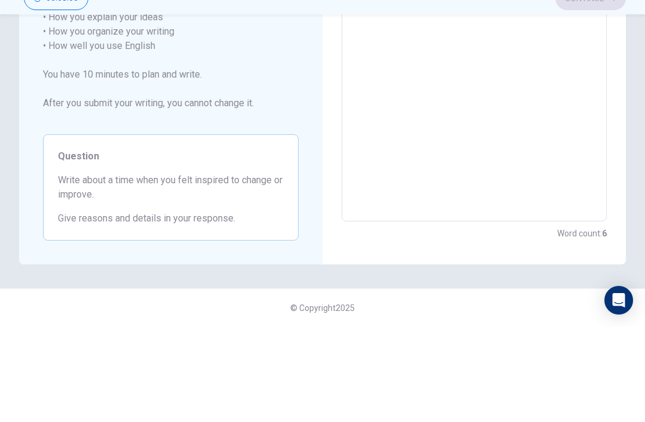
type textarea "According to the questions a time"
type textarea "x"
type textarea "According to the questions a time"
type textarea "x"
type textarea "According to the questions a time w"
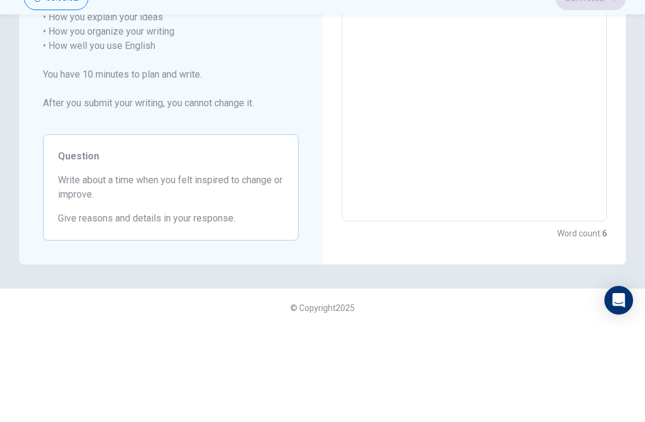
type textarea "x"
type textarea "According to the questions a time wh"
type textarea "x"
type textarea "According to the questions a time whe"
type textarea "x"
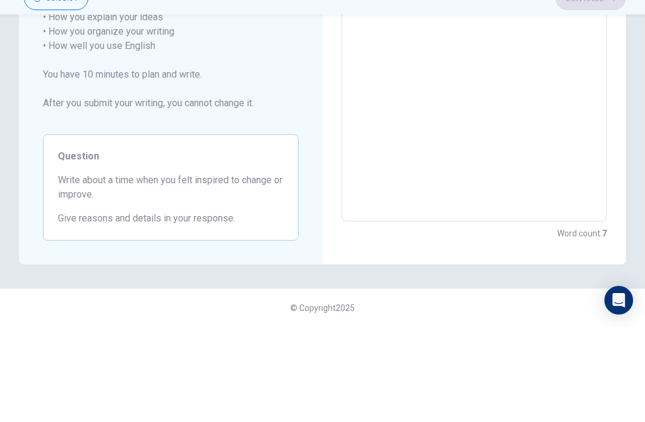
type textarea "According to the questions a time when"
type textarea "x"
type textarea "According to the questions a time when"
type textarea "x"
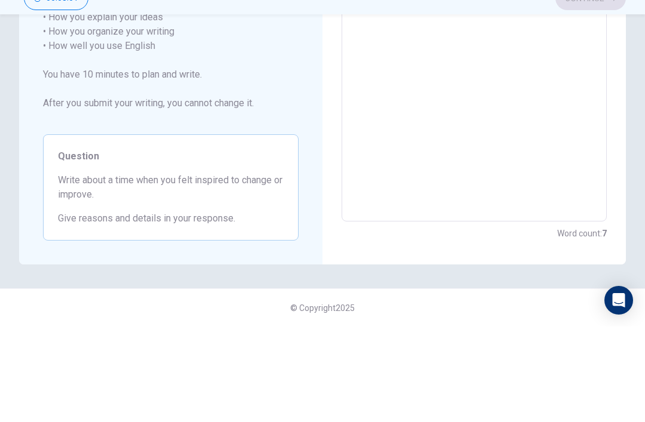
scroll to position [266, 0]
type textarea "According to the questions a time when y"
type textarea "x"
type textarea "According to the questions a time when yo"
type textarea "x"
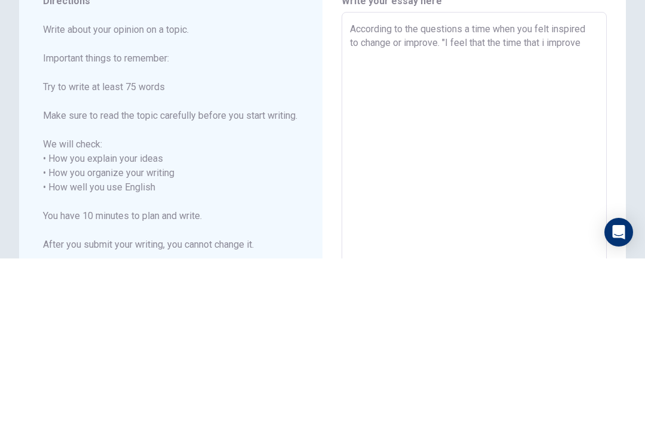
scroll to position [0, 0]
